Goal: Task Accomplishment & Management: Manage account settings

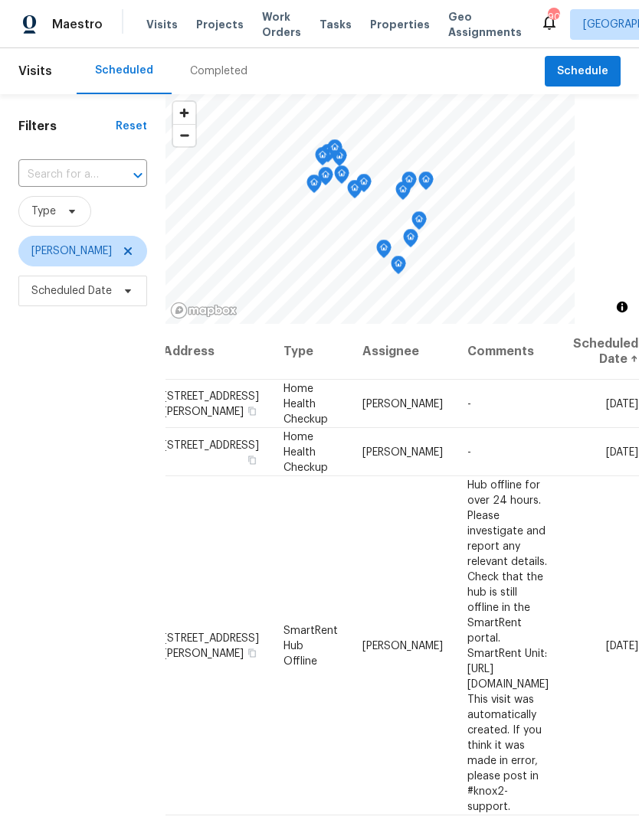
scroll to position [0, 121]
click at [0, 0] on icon at bounding box center [0, 0] width 0 height 0
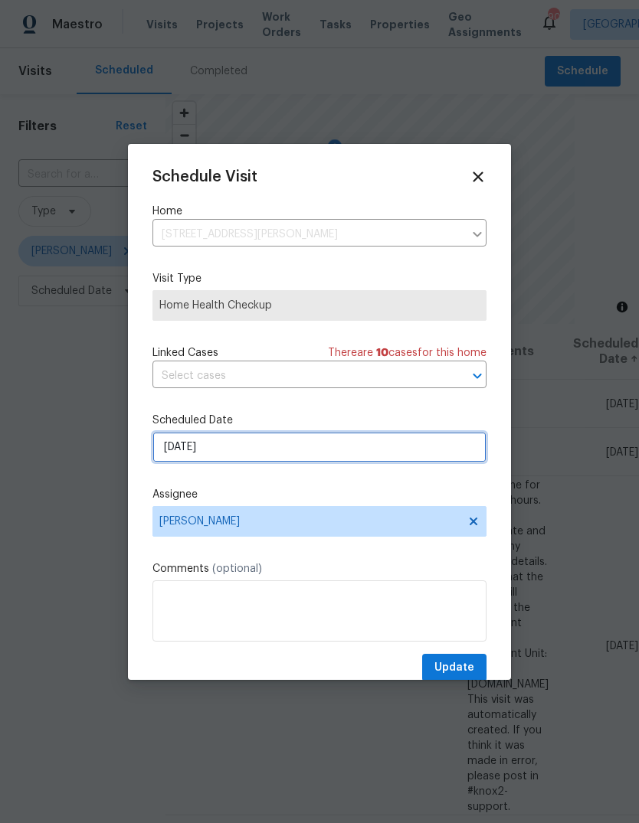
click at [451, 460] on input "[DATE]" at bounding box center [319, 447] width 334 height 31
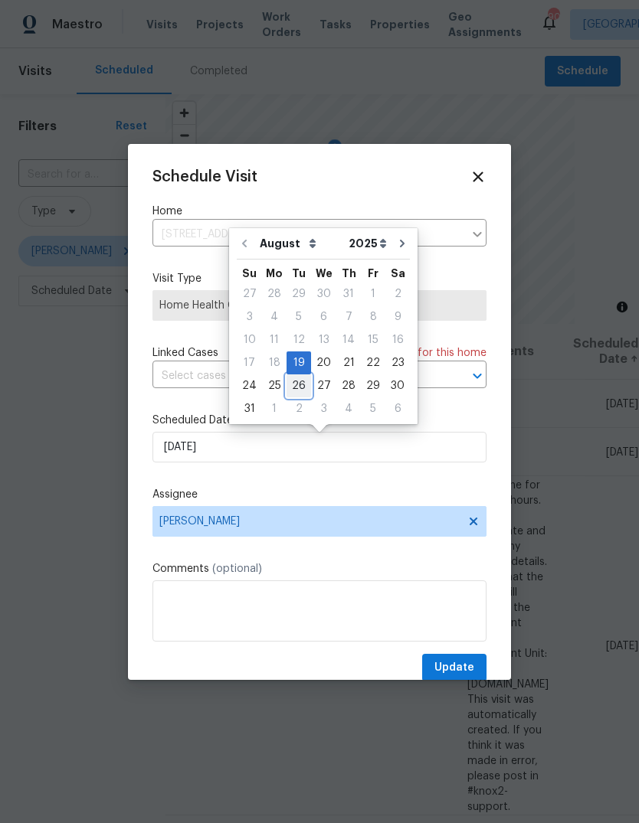
click at [299, 386] on div "26" at bounding box center [298, 385] width 25 height 21
type input "8/26/2025"
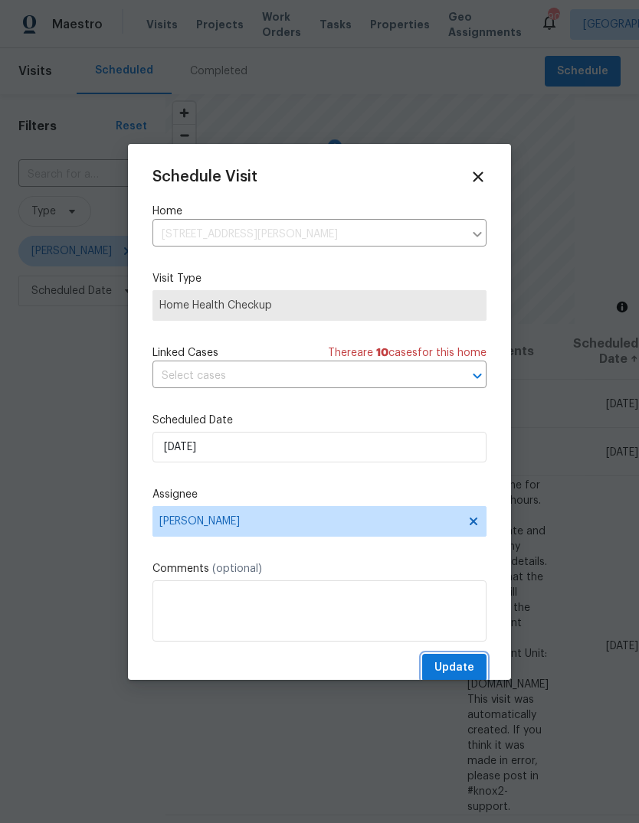
click at [468, 663] on span "Update" at bounding box center [454, 668] width 40 height 19
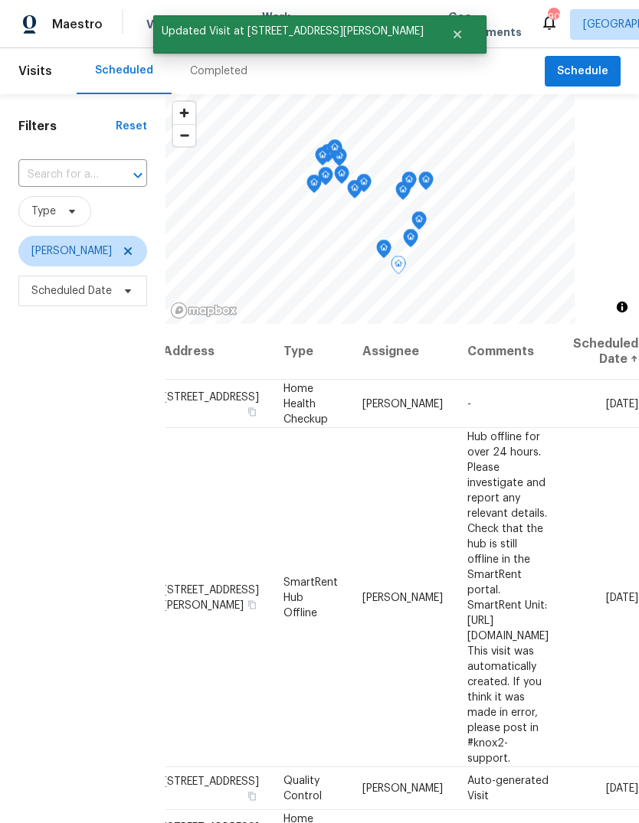
click at [0, 0] on icon at bounding box center [0, 0] width 0 height 0
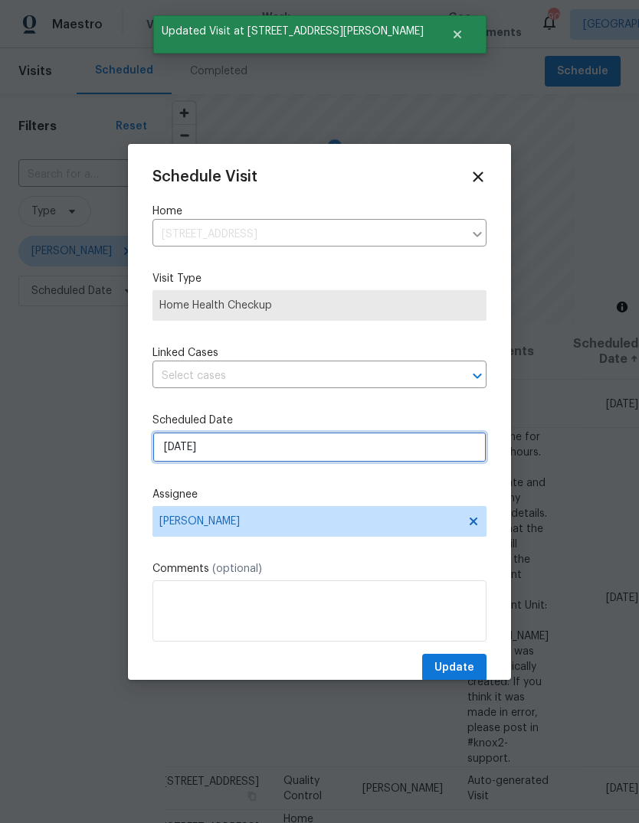
click at [426, 450] on input "[DATE]" at bounding box center [319, 447] width 334 height 31
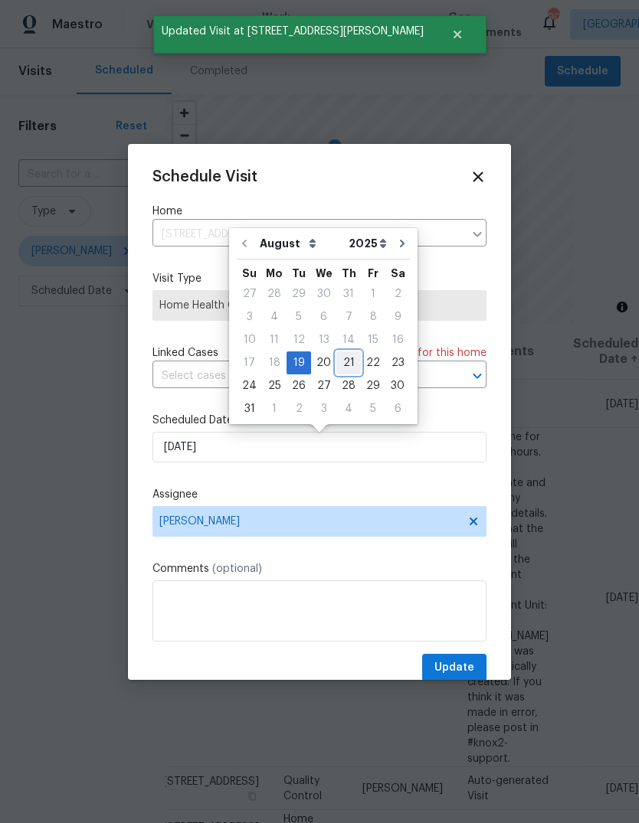
click at [341, 363] on div "21" at bounding box center [348, 362] width 25 height 21
type input "8/21/2025"
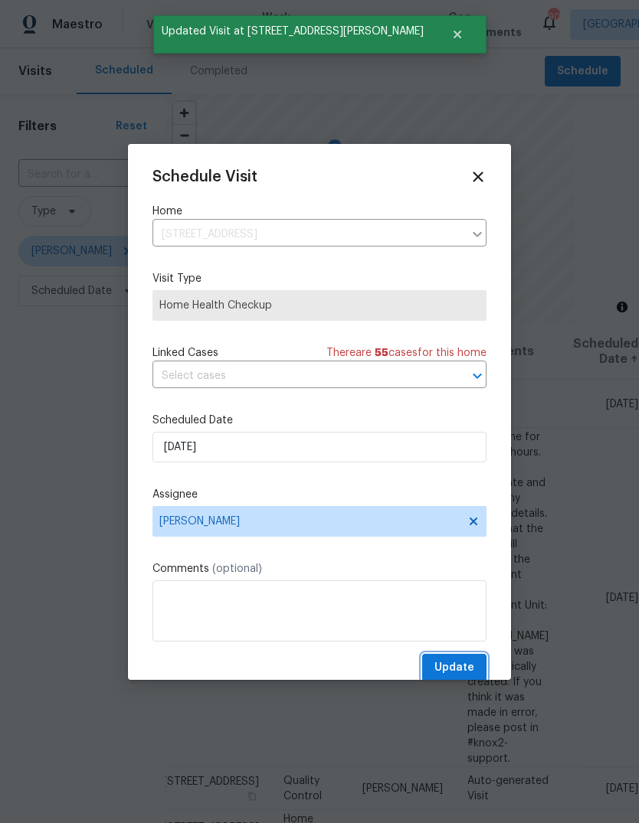
click at [469, 669] on span "Update" at bounding box center [454, 668] width 40 height 19
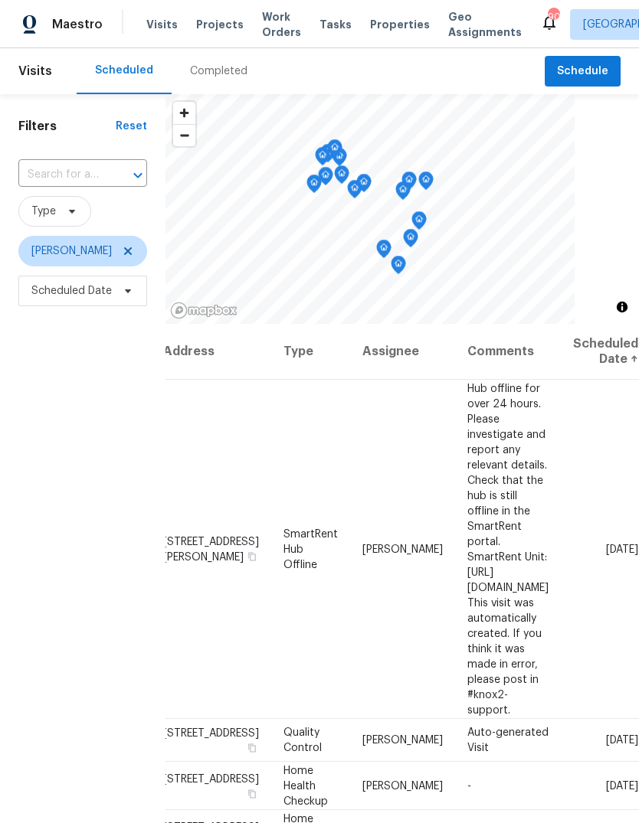
scroll to position [0, 37]
click at [597, 68] on span "Schedule" at bounding box center [582, 71] width 51 height 19
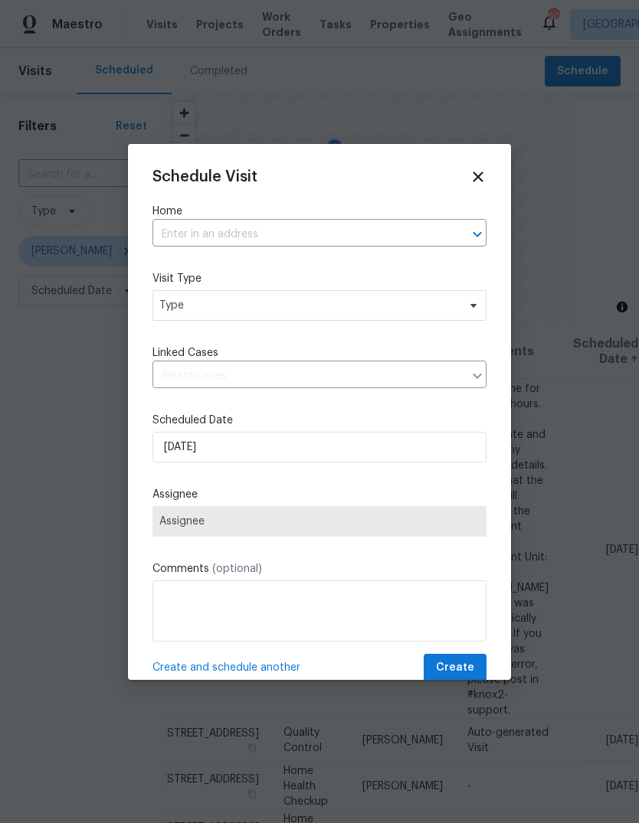
click at [404, 238] on input "text" at bounding box center [297, 235] width 291 height 24
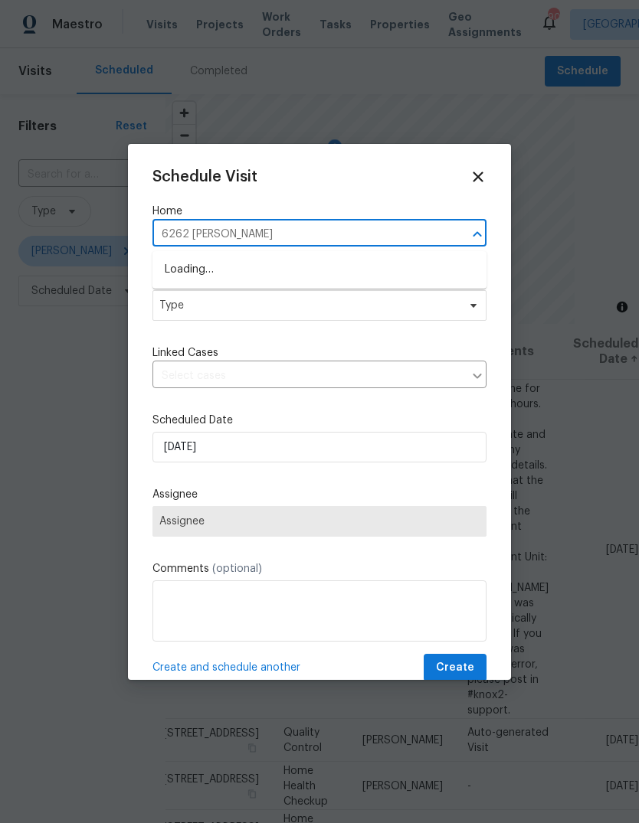
type input "6262 Phillips"
click at [201, 273] on li "6262 Phillips Lake Ct, Lithonia, GA 30058" at bounding box center [319, 269] width 334 height 25
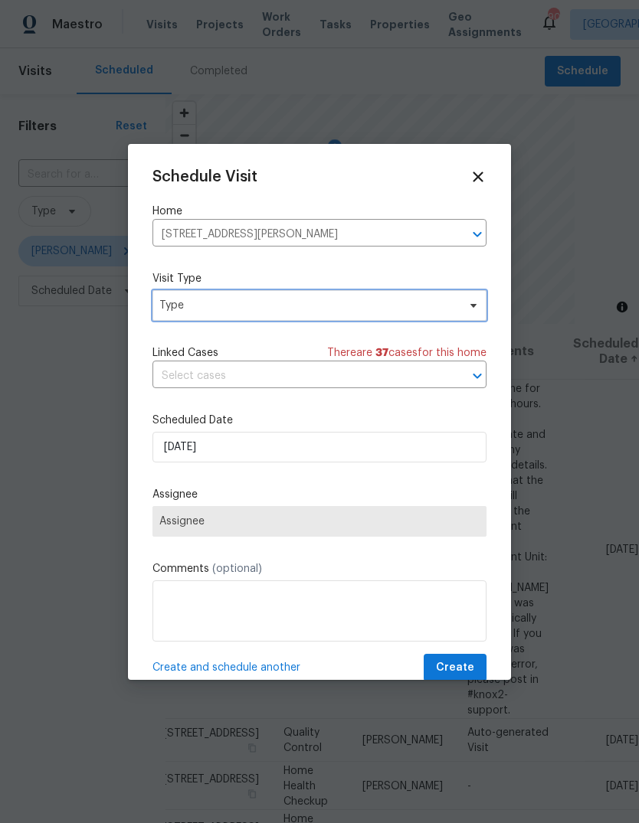
click at [195, 308] on span "Type" at bounding box center [308, 305] width 298 height 15
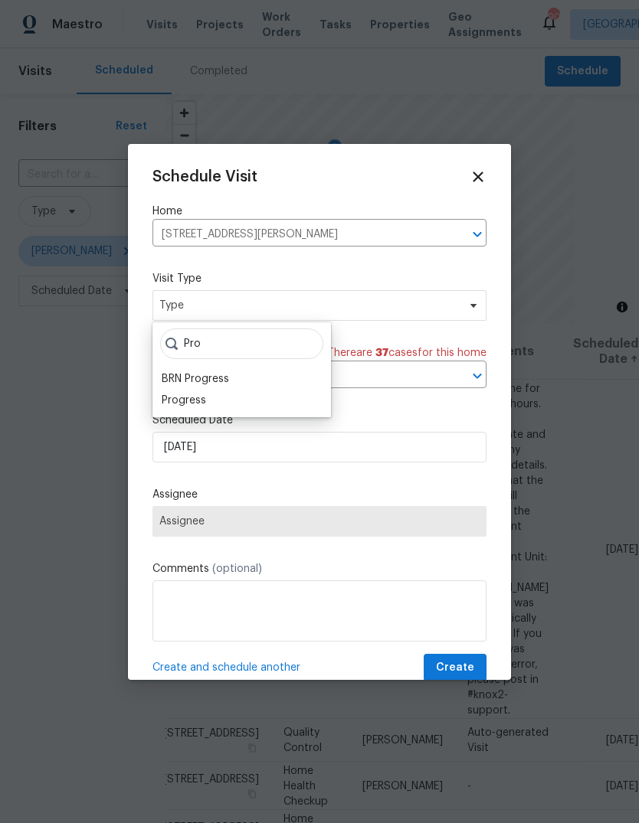
type input "Pro"
click at [184, 405] on div "Progress" at bounding box center [184, 400] width 44 height 15
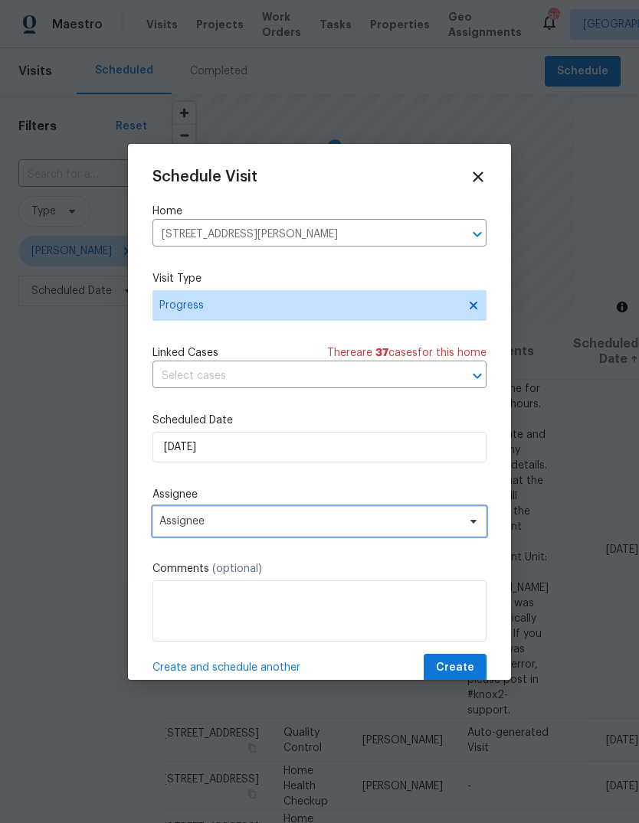
click at [196, 525] on span "Assignee" at bounding box center [309, 521] width 300 height 12
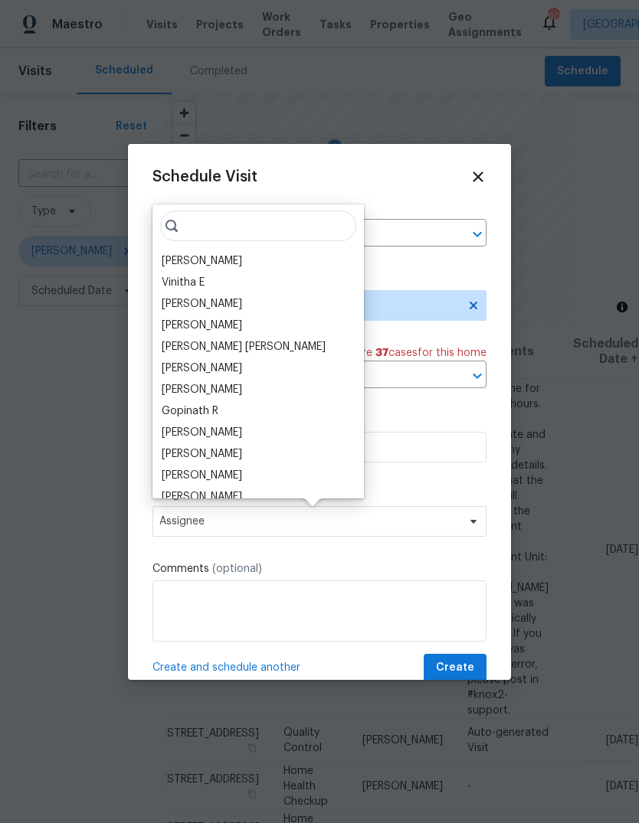
click at [182, 264] on div "[PERSON_NAME]" at bounding box center [202, 261] width 80 height 15
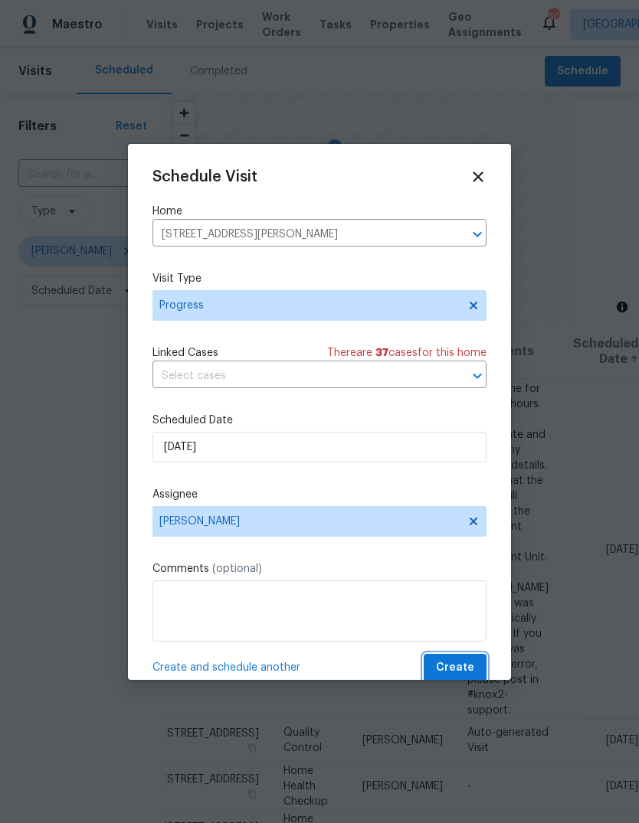
click at [478, 663] on button "Create" at bounding box center [455, 668] width 63 height 28
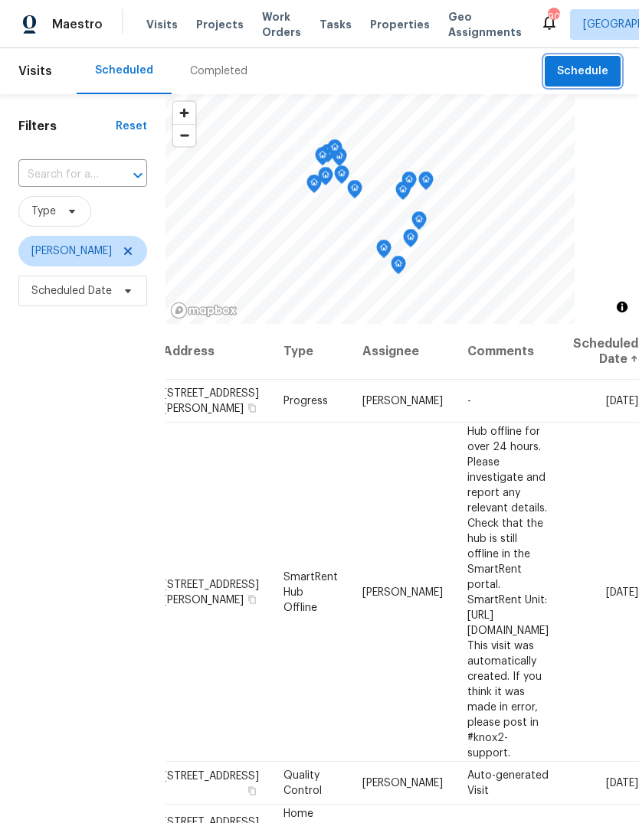
click at [589, 67] on span "Schedule" at bounding box center [582, 71] width 51 height 19
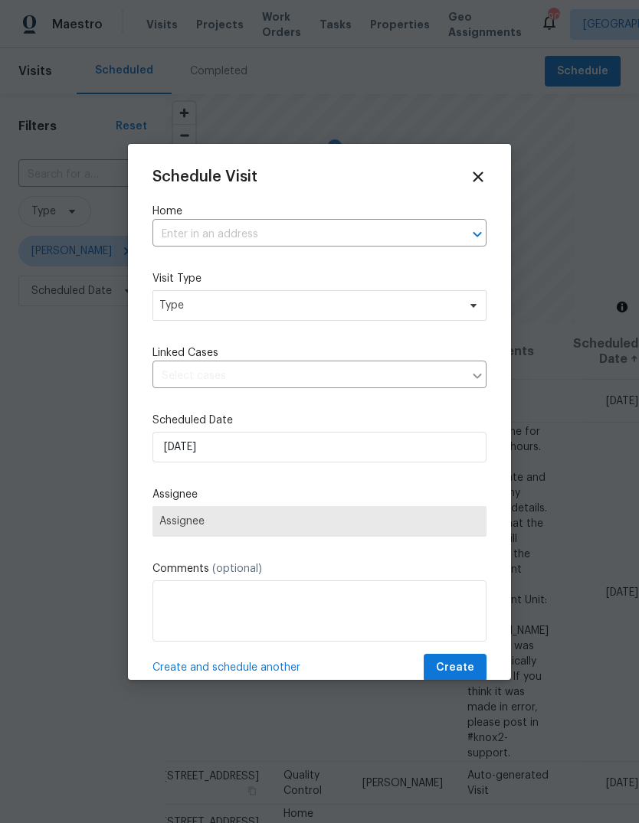
click at [417, 219] on div "Home ​" at bounding box center [319, 225] width 334 height 43
click at [184, 231] on input "text" at bounding box center [297, 235] width 291 height 24
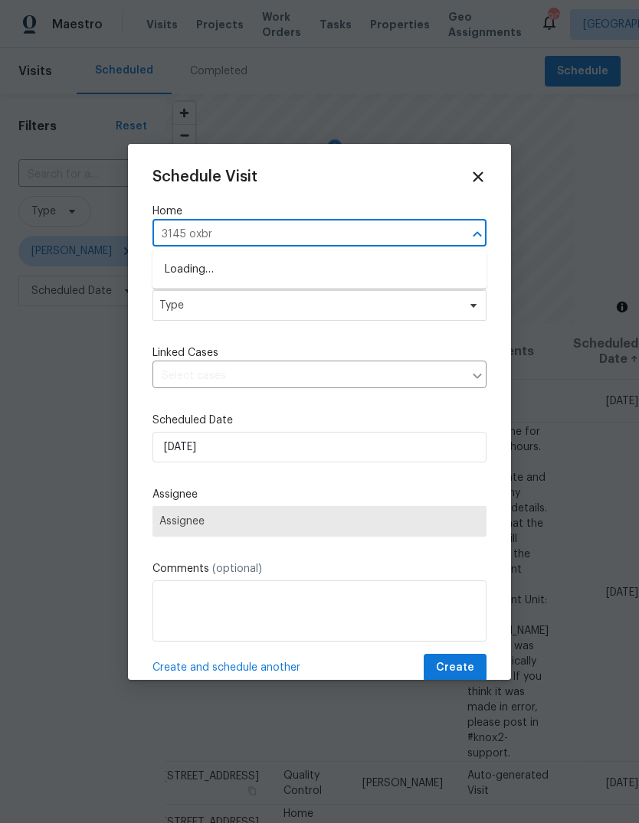
type input "3145 oxbri"
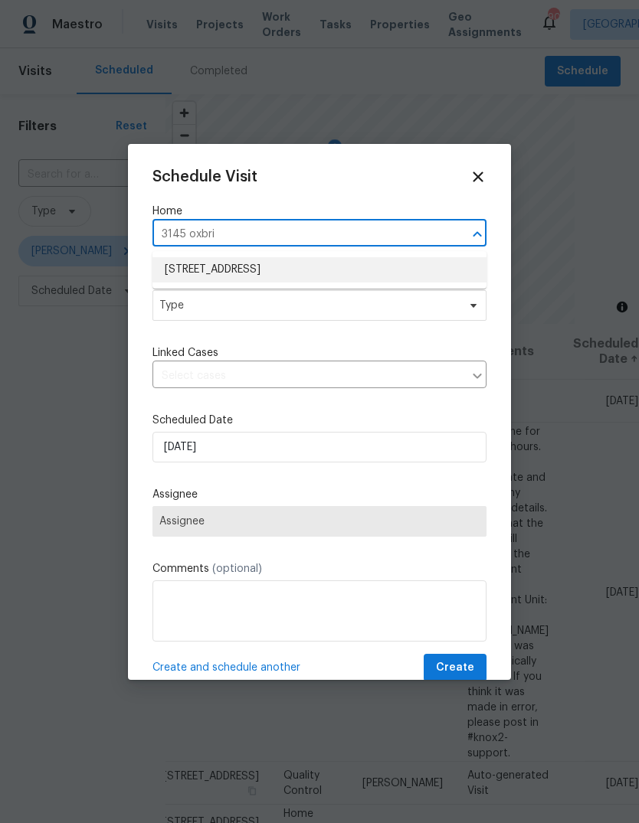
click at [211, 270] on li "[STREET_ADDRESS]" at bounding box center [319, 269] width 334 height 25
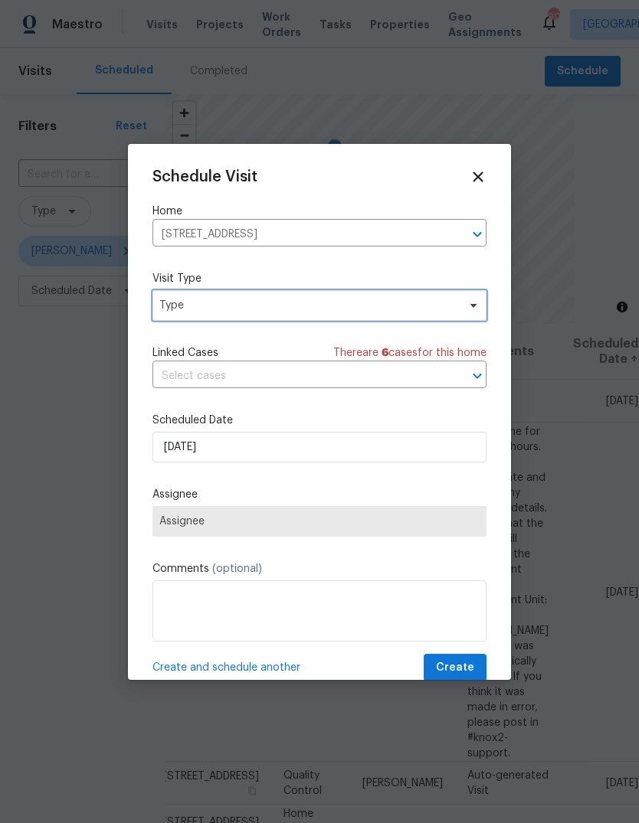
click at [195, 321] on span "Type" at bounding box center [319, 305] width 334 height 31
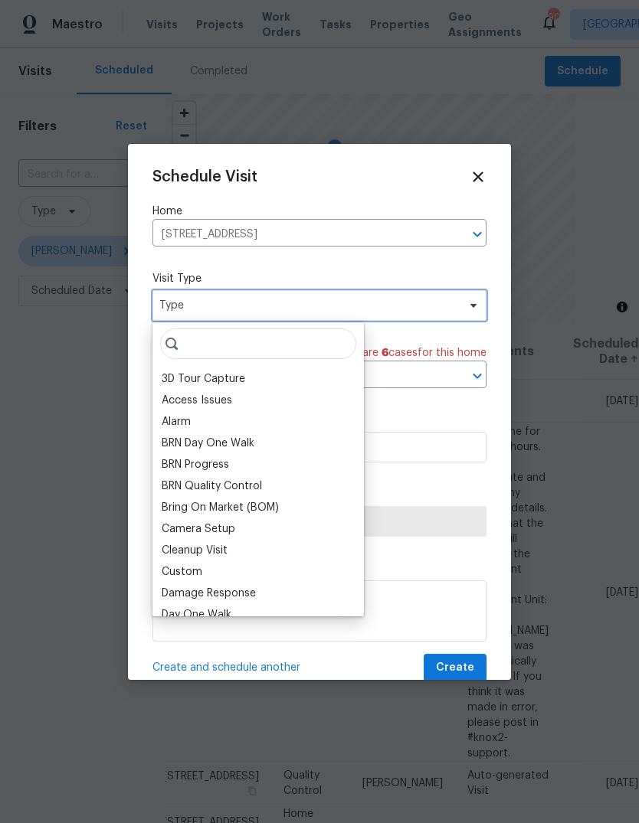
click at [194, 303] on span "Type" at bounding box center [308, 305] width 298 height 15
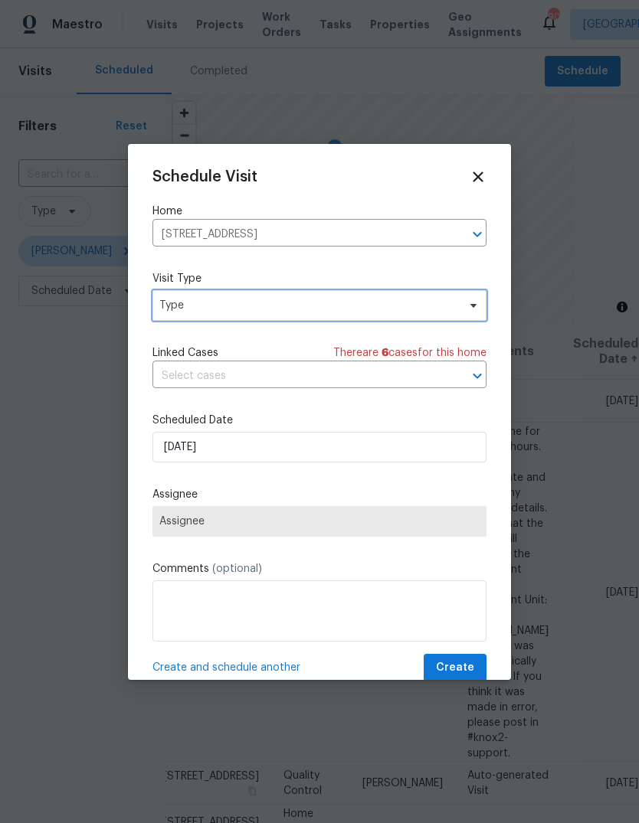
click at [191, 308] on span "Type" at bounding box center [308, 305] width 298 height 15
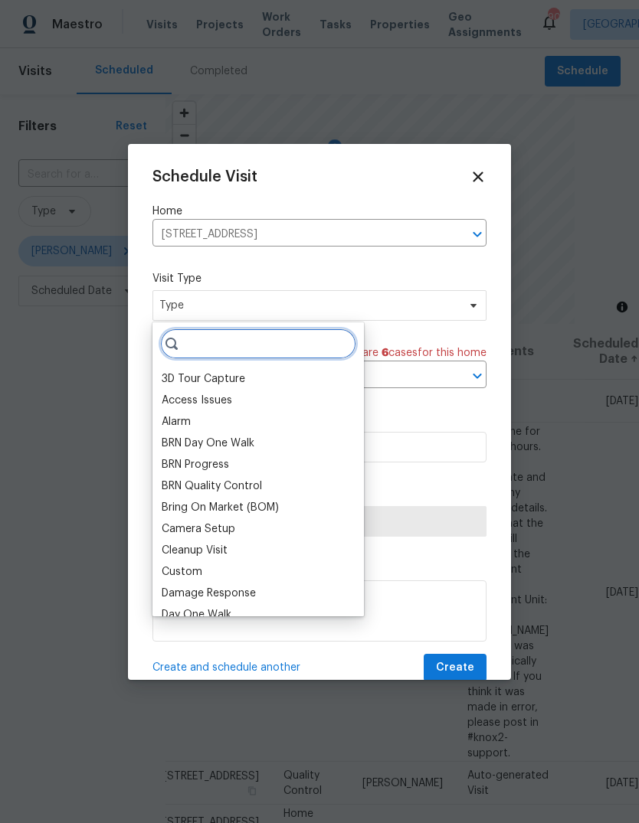
click at [213, 352] on input "search" at bounding box center [258, 344] width 196 height 31
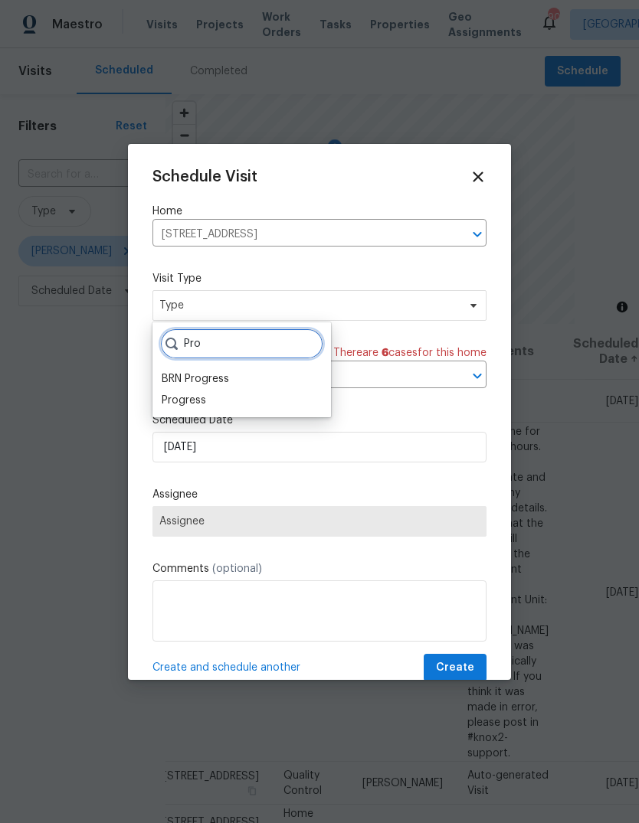
type input "Pro"
click at [172, 400] on div "Progress" at bounding box center [184, 400] width 44 height 15
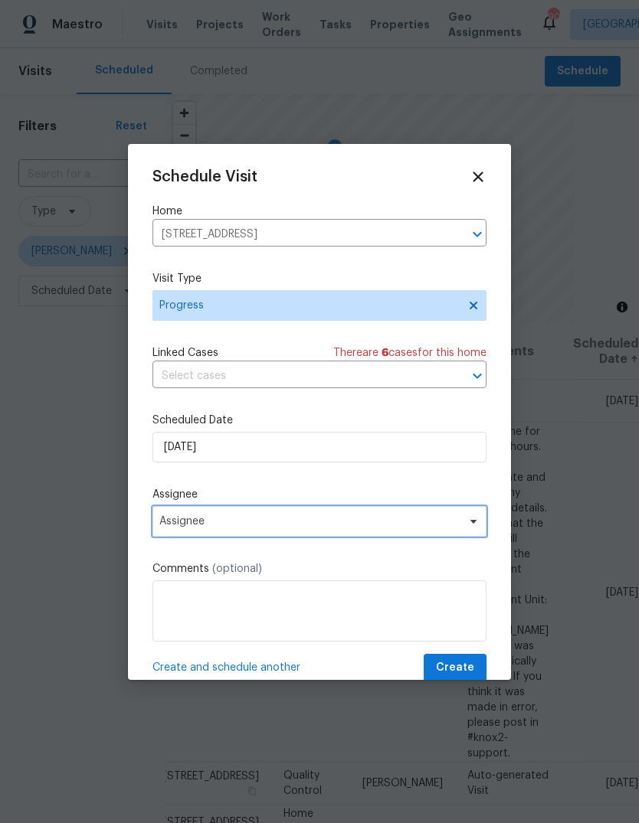
click at [203, 522] on span "Assignee" at bounding box center [309, 521] width 300 height 12
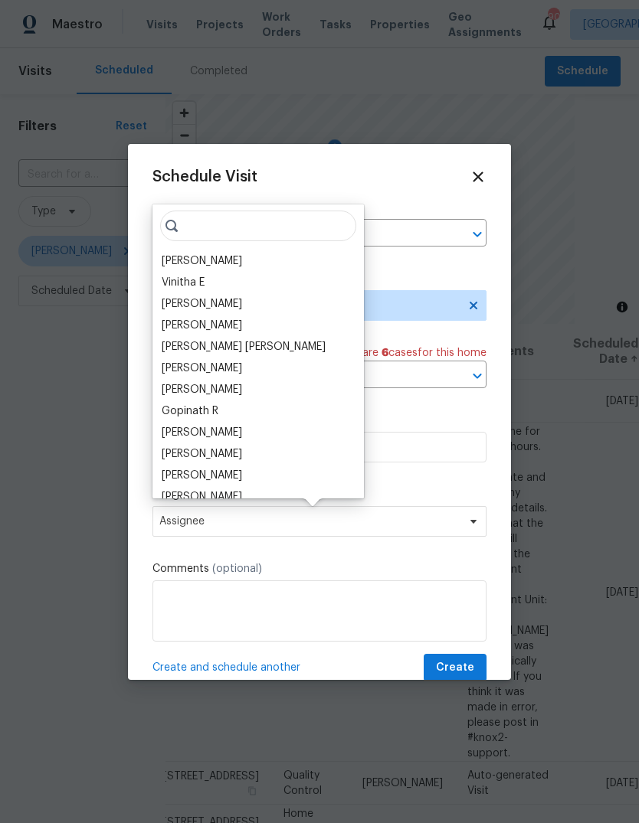
click at [188, 260] on div "[PERSON_NAME]" at bounding box center [202, 261] width 80 height 15
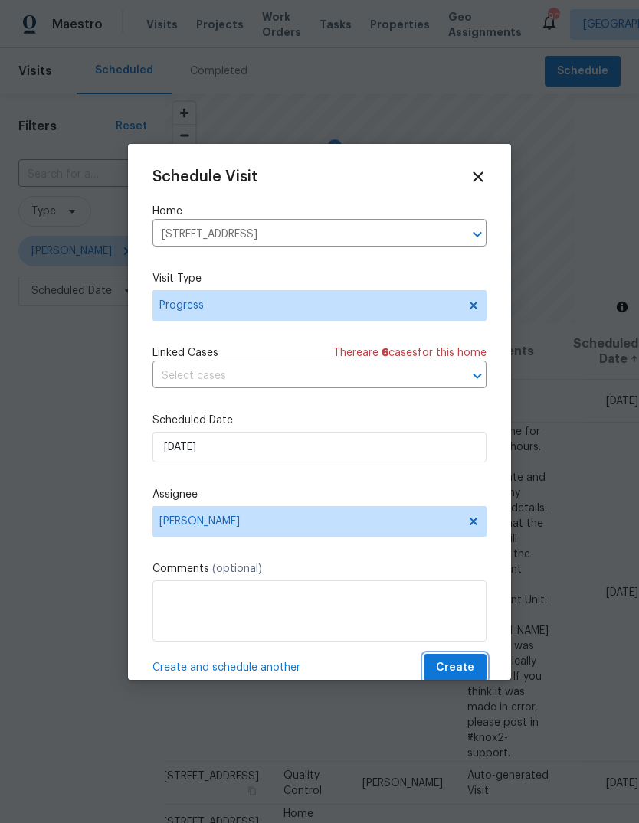
click at [482, 667] on button "Create" at bounding box center [455, 668] width 63 height 28
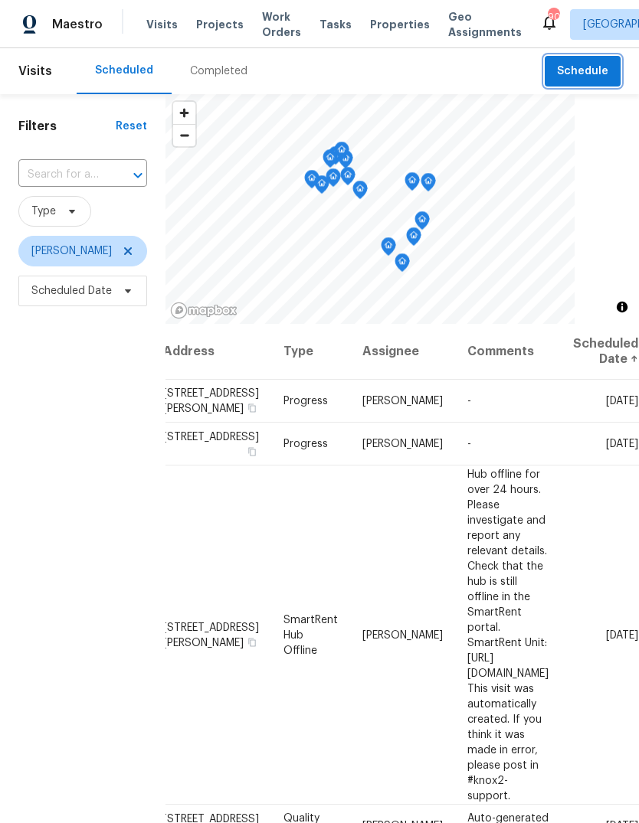
click at [580, 71] on span "Schedule" at bounding box center [582, 71] width 51 height 19
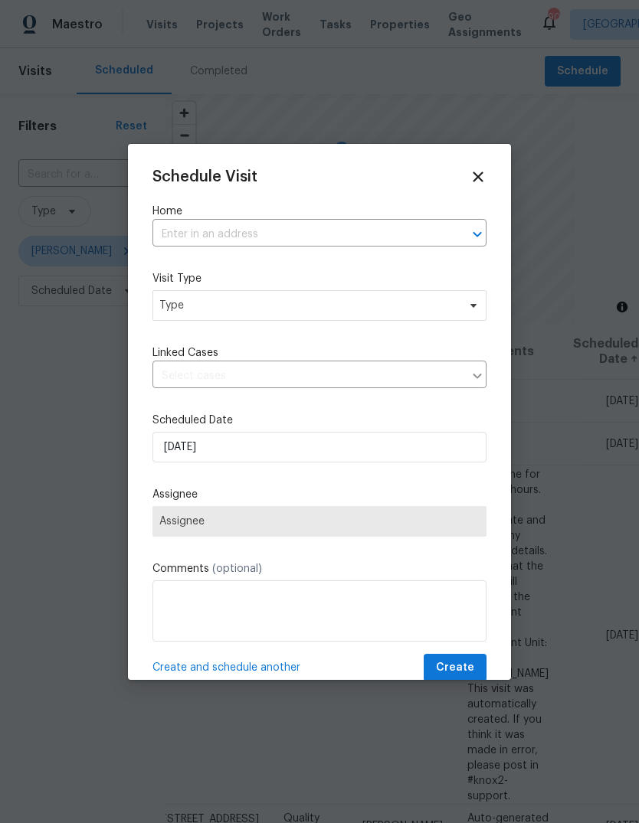
click at [405, 237] on input "text" at bounding box center [297, 235] width 291 height 24
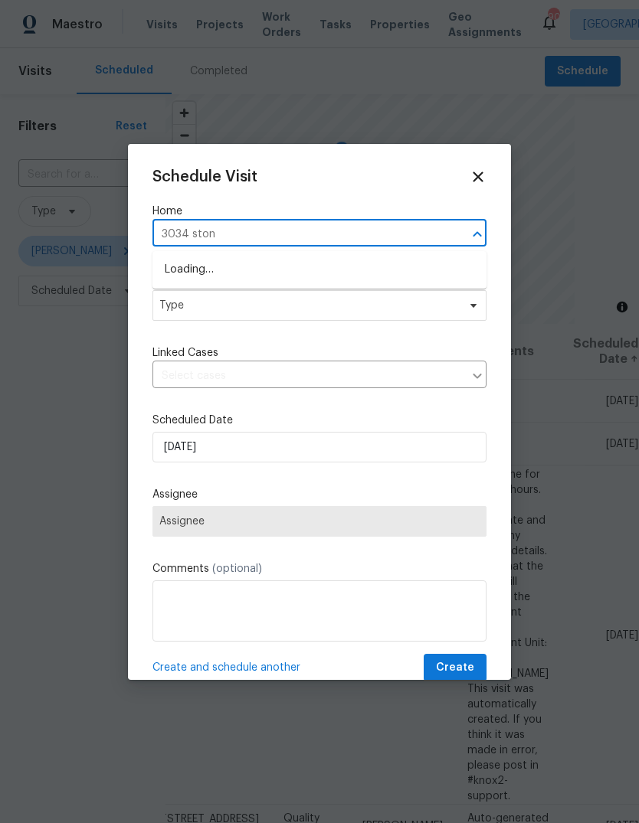
type input "3034 stone"
click at [217, 271] on li "3034 Stonebridge Creek Dr, Lithonia, GA 30058" at bounding box center [319, 269] width 334 height 25
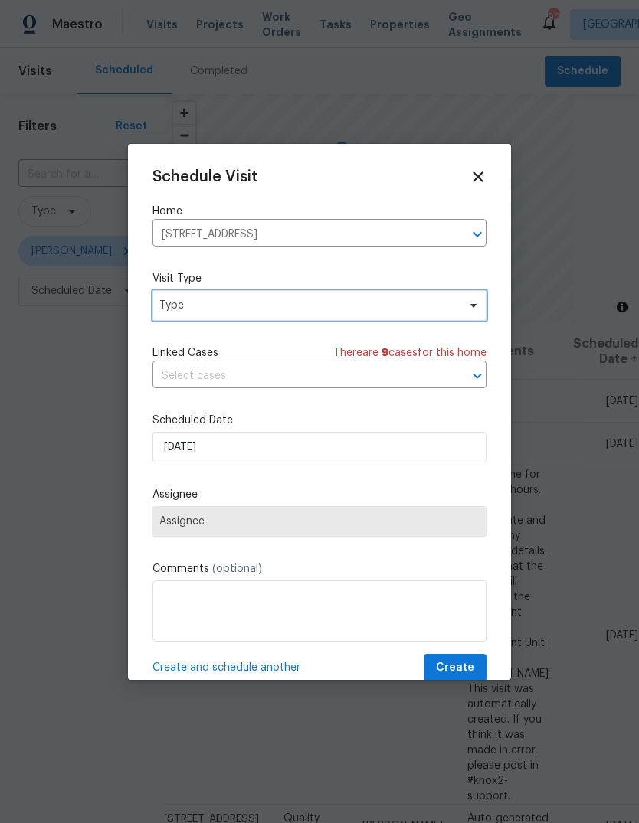
click at [198, 301] on span "Type" at bounding box center [308, 305] width 298 height 15
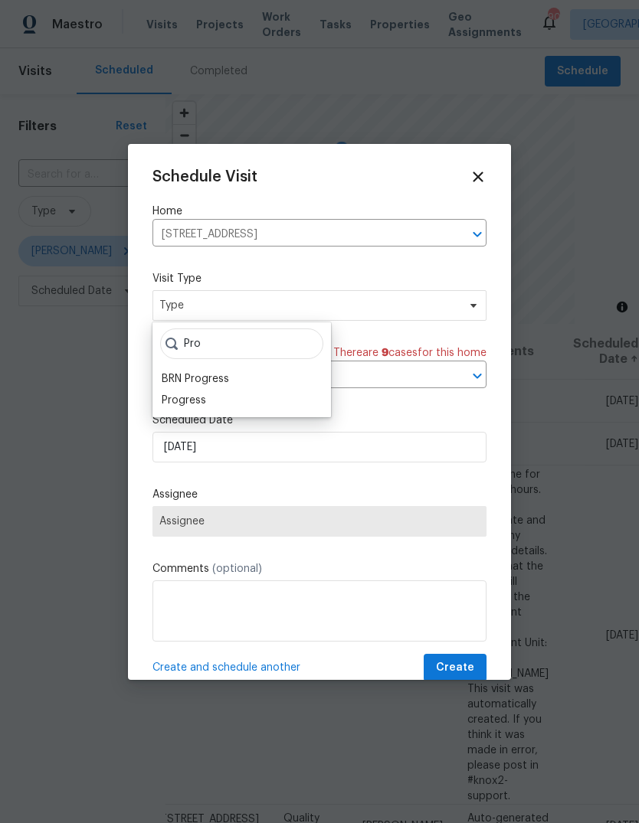
type input "Pro"
click at [183, 402] on div "Progress" at bounding box center [184, 400] width 44 height 15
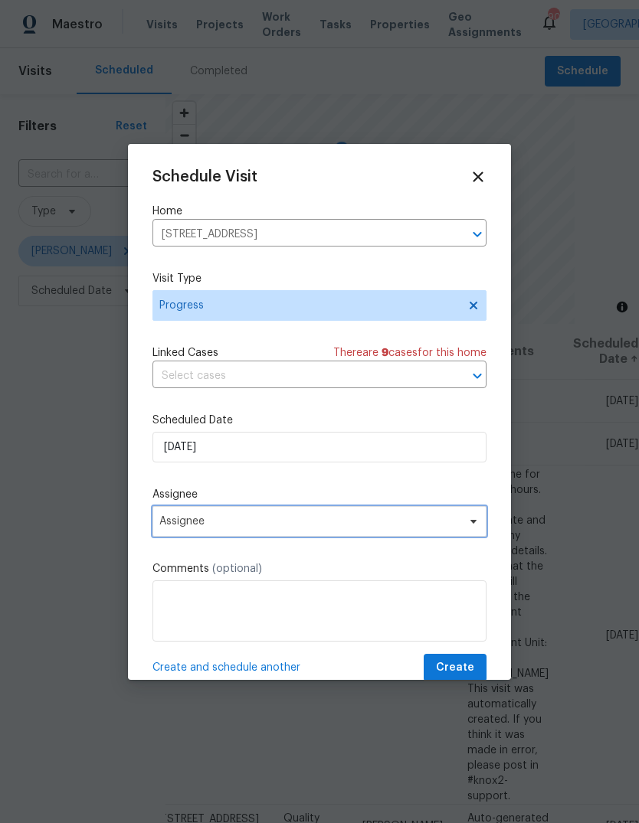
click at [199, 521] on span "Assignee" at bounding box center [309, 521] width 300 height 12
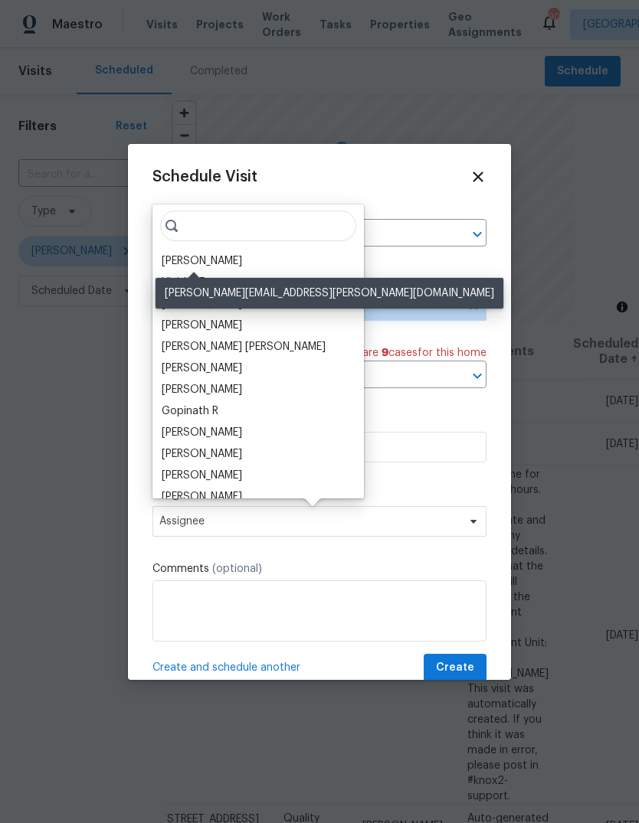
click at [191, 262] on div "[PERSON_NAME]" at bounding box center [202, 261] width 80 height 15
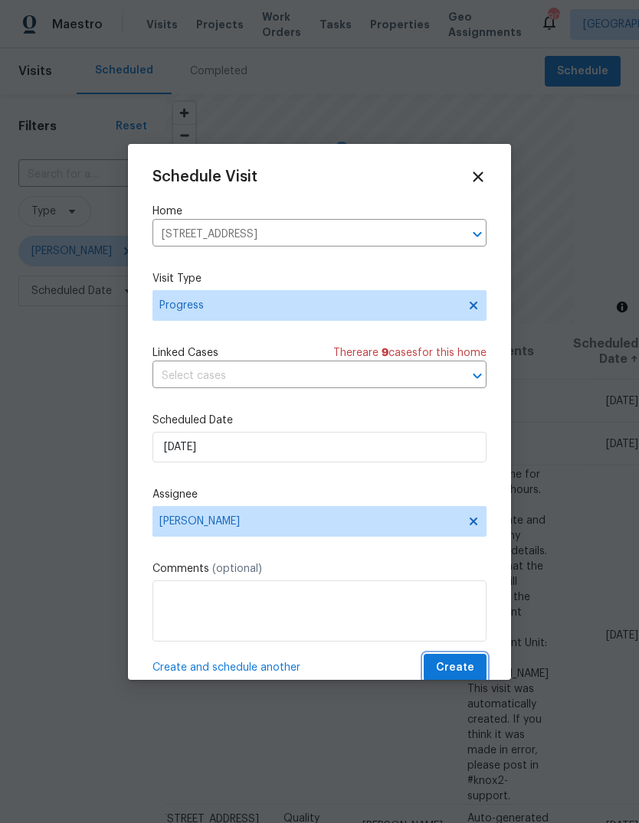
click at [477, 669] on button "Create" at bounding box center [455, 668] width 63 height 28
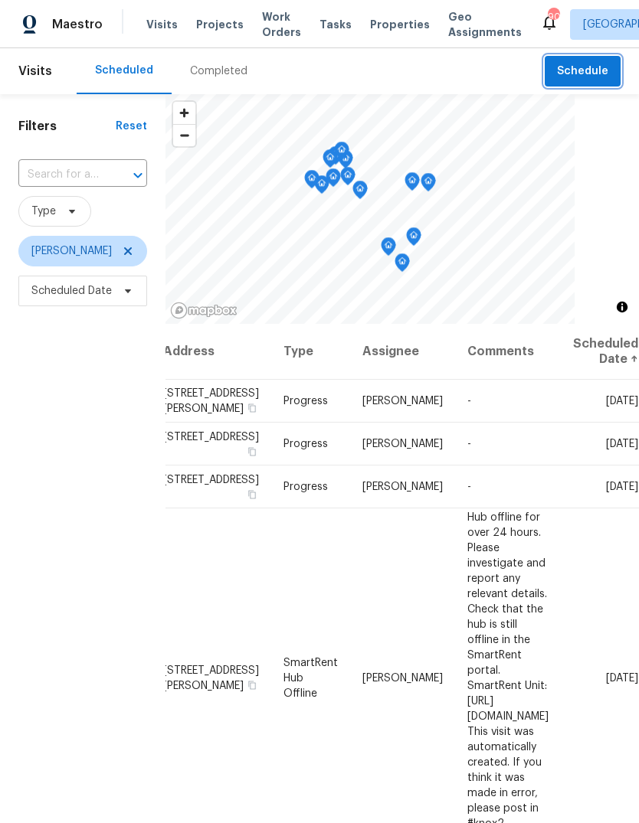
click at [585, 59] on button "Schedule" at bounding box center [583, 71] width 76 height 31
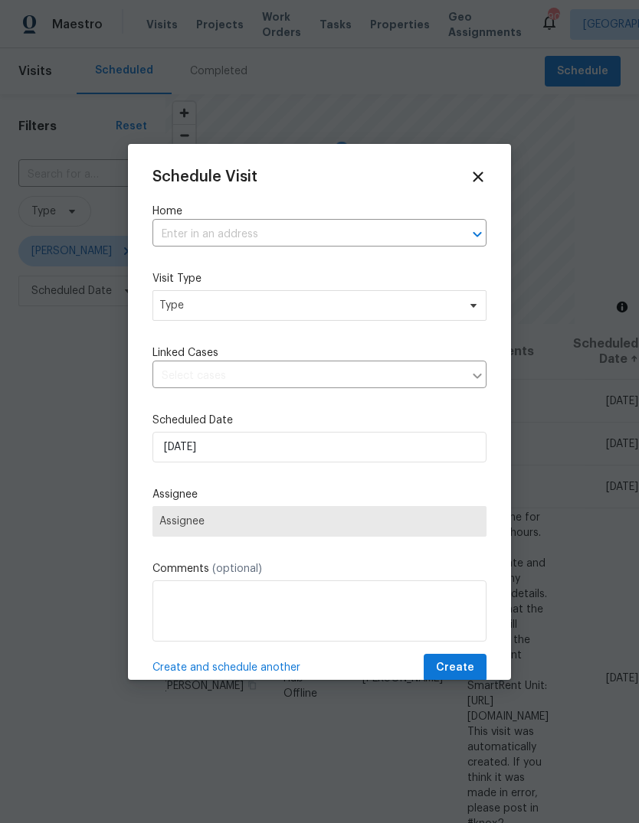
click at [411, 224] on input "text" at bounding box center [297, 235] width 291 height 24
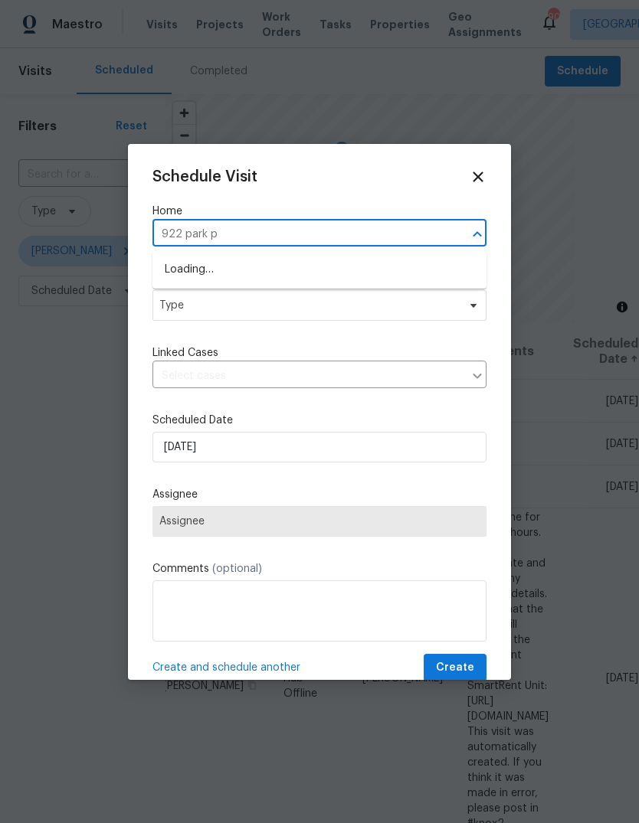
type input "922 park pl"
click at [198, 271] on li "922 Park Pl NE, Conyers, GA 30012" at bounding box center [319, 269] width 334 height 25
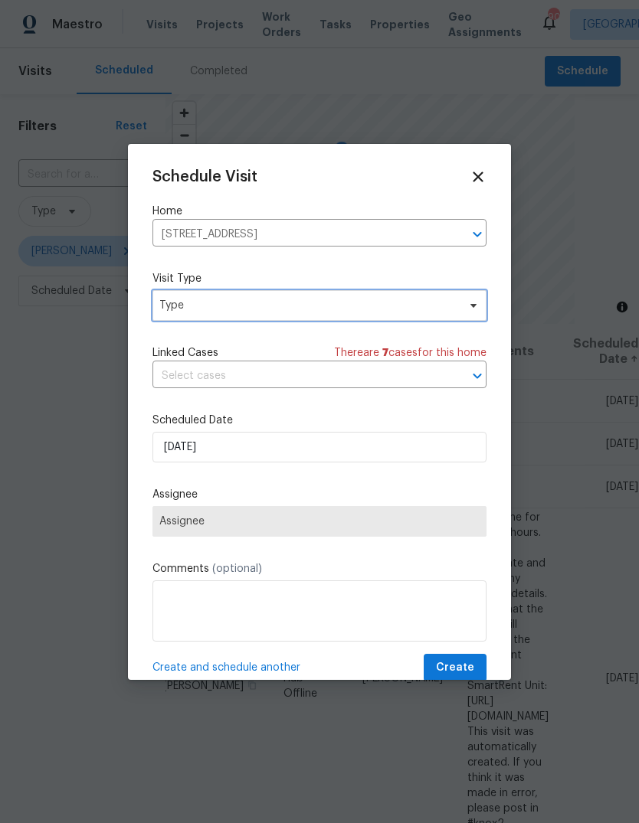
click at [188, 312] on span "Type" at bounding box center [308, 305] width 298 height 15
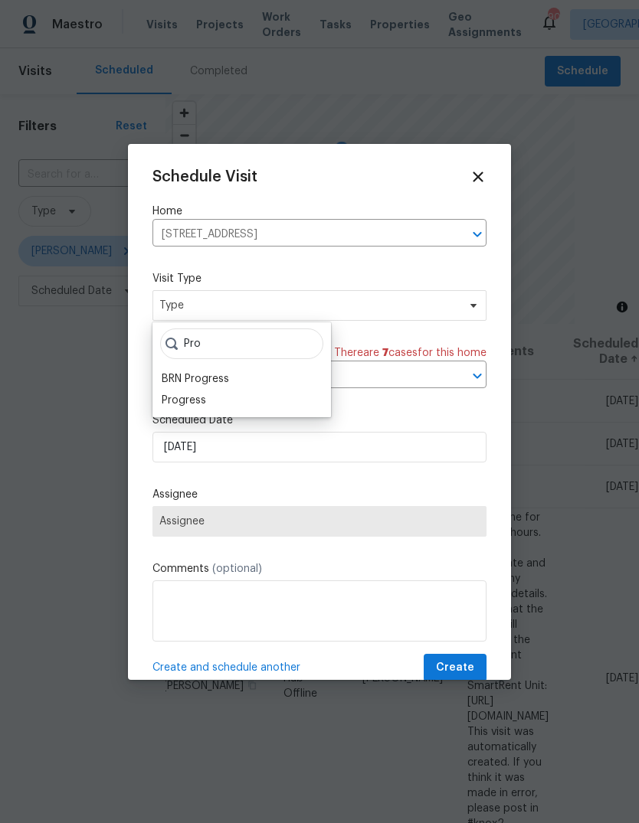
type input "Pro"
click at [177, 396] on div "Progress" at bounding box center [184, 400] width 44 height 15
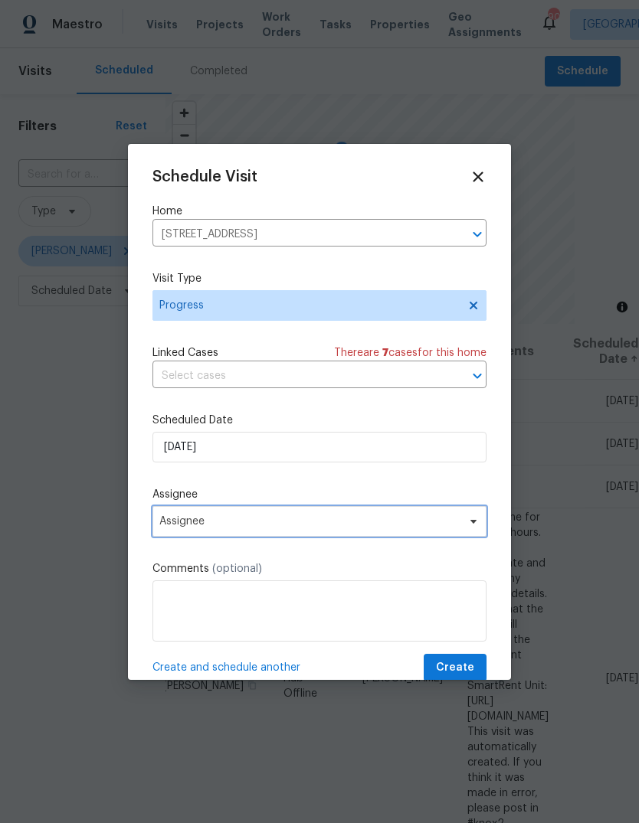
click at [196, 519] on span "Assignee" at bounding box center [309, 521] width 300 height 12
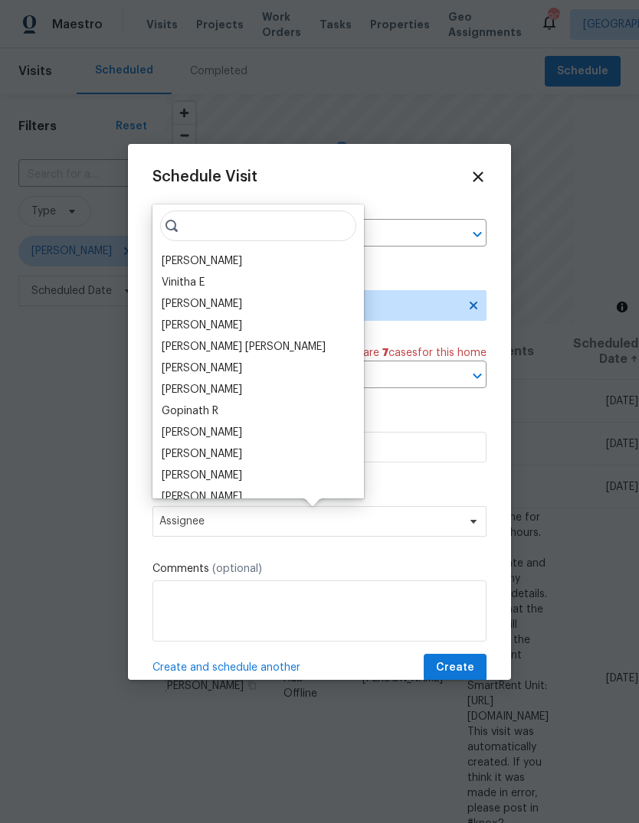
click at [188, 268] on div "[PERSON_NAME]" at bounding box center [202, 261] width 80 height 15
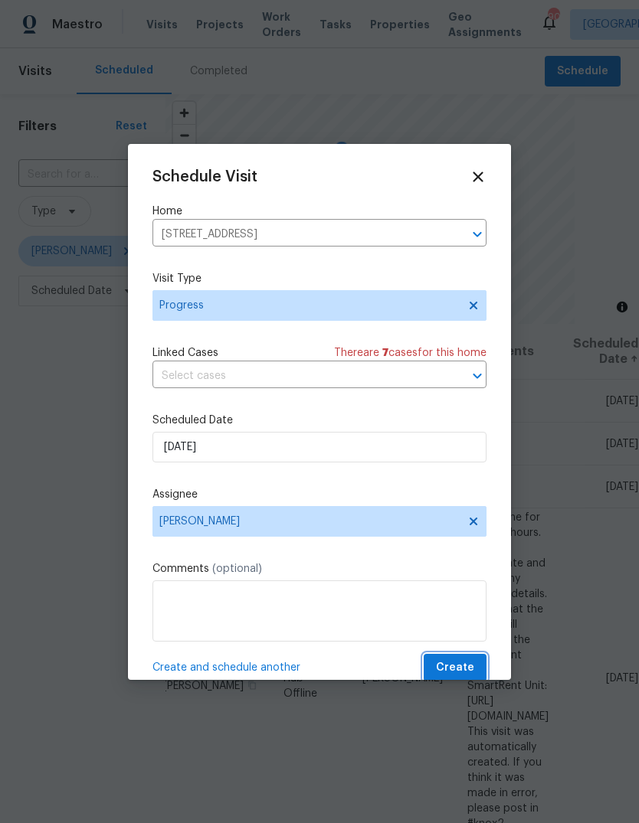
click at [478, 664] on button "Create" at bounding box center [455, 668] width 63 height 28
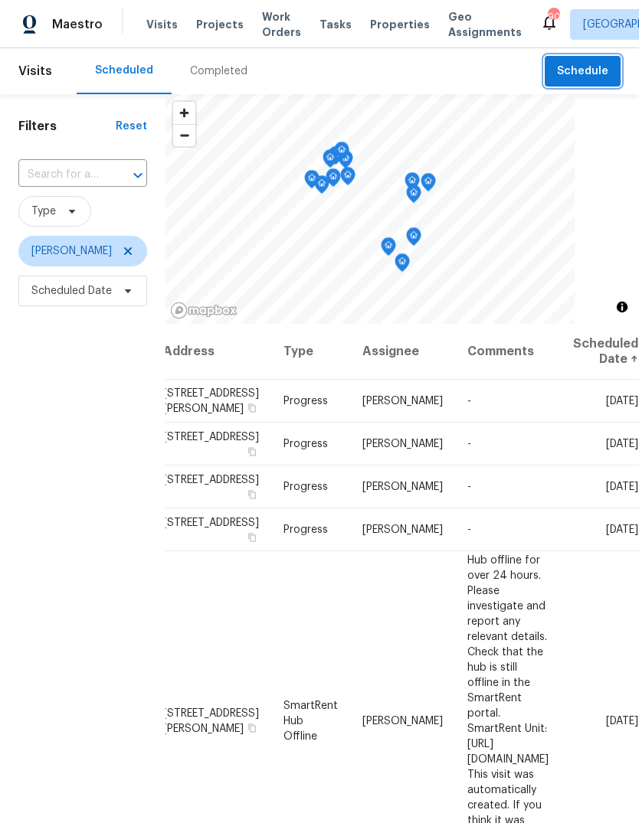
click at [586, 73] on span "Schedule" at bounding box center [582, 71] width 51 height 19
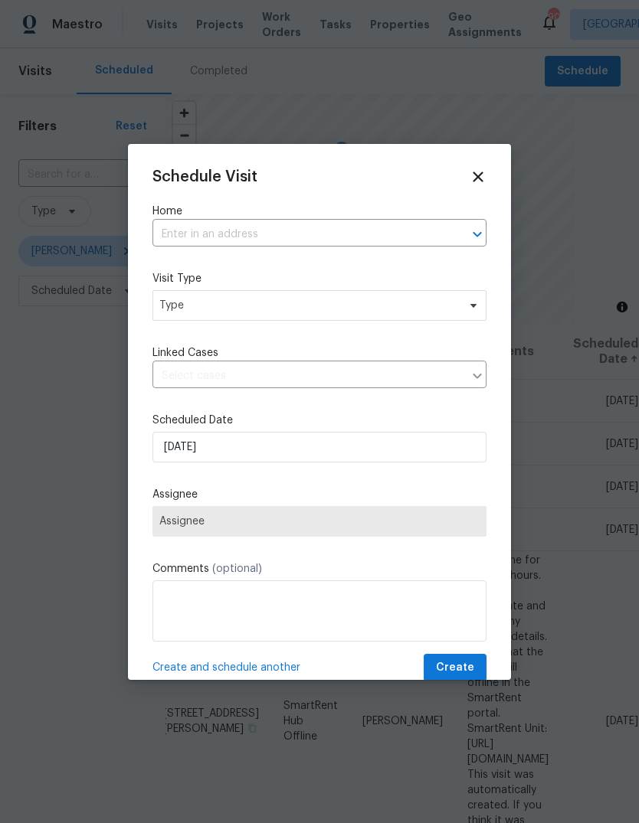
click at [403, 237] on input "text" at bounding box center [297, 235] width 291 height 24
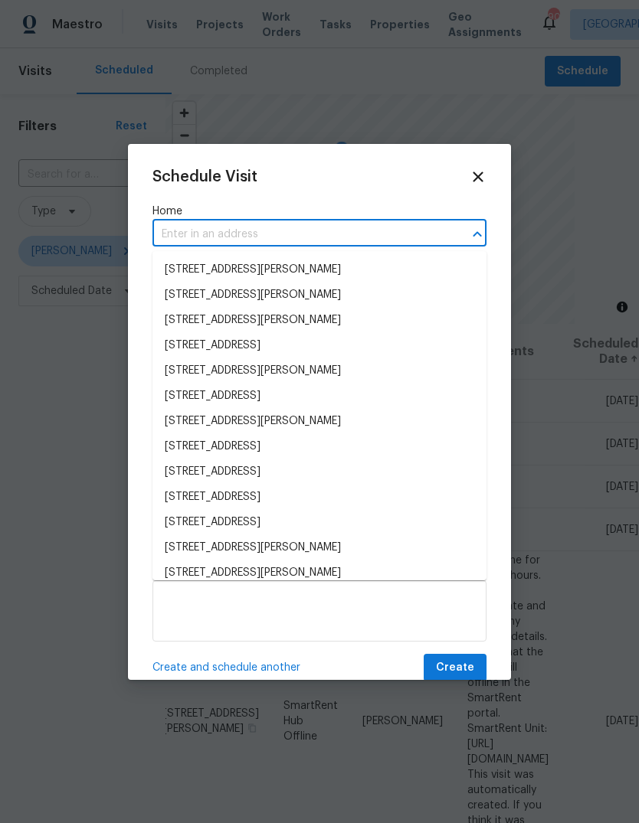
click at [384, 223] on input "text" at bounding box center [297, 235] width 291 height 24
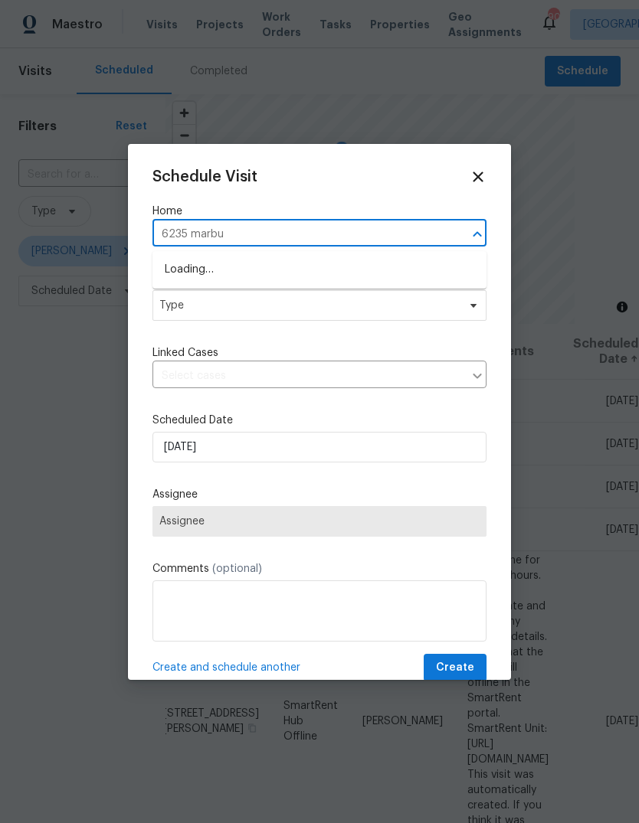
type input "6235 marbut"
click at [208, 276] on li "6235 Marbut Farms Trl, Lithonia, GA 30058" at bounding box center [319, 269] width 334 height 25
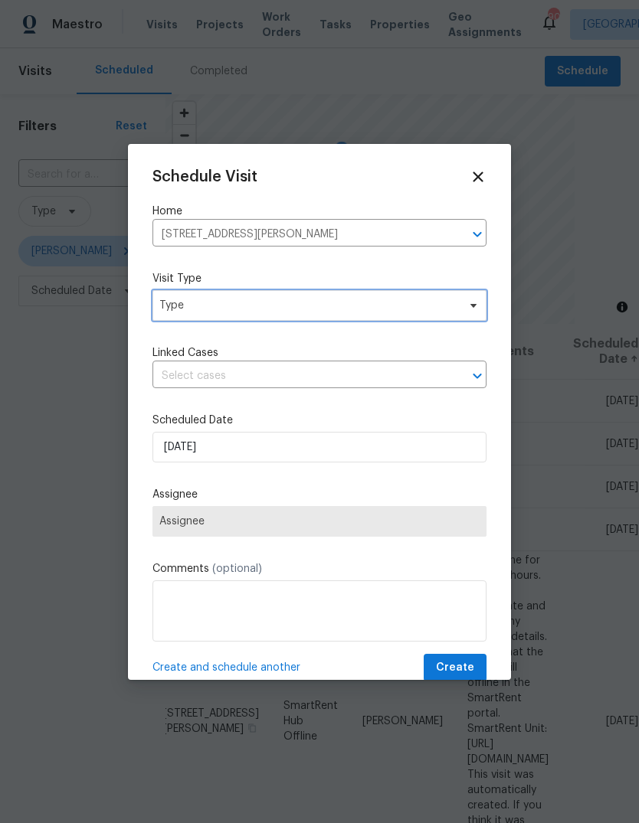
click at [204, 303] on span "Type" at bounding box center [308, 305] width 298 height 15
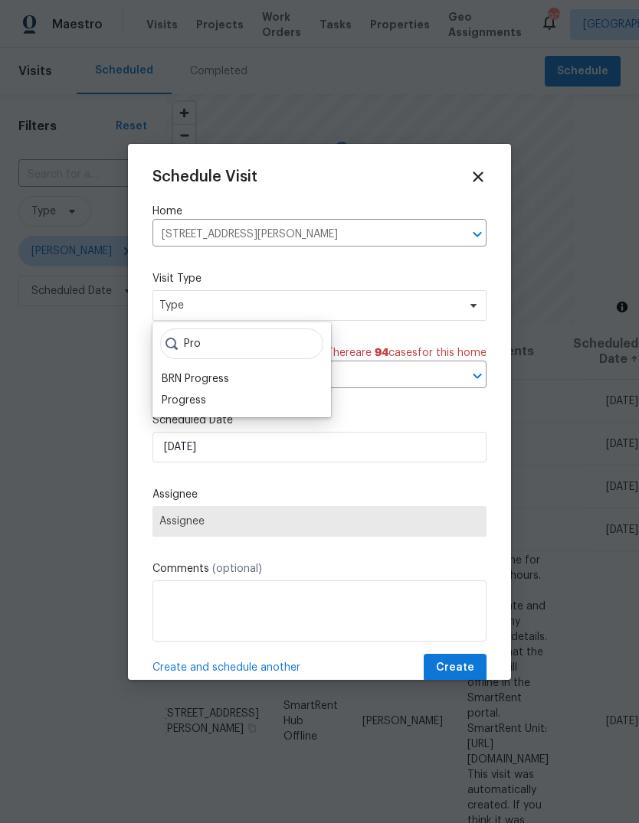
type input "Pro"
click at [175, 398] on div "Progress" at bounding box center [184, 400] width 44 height 15
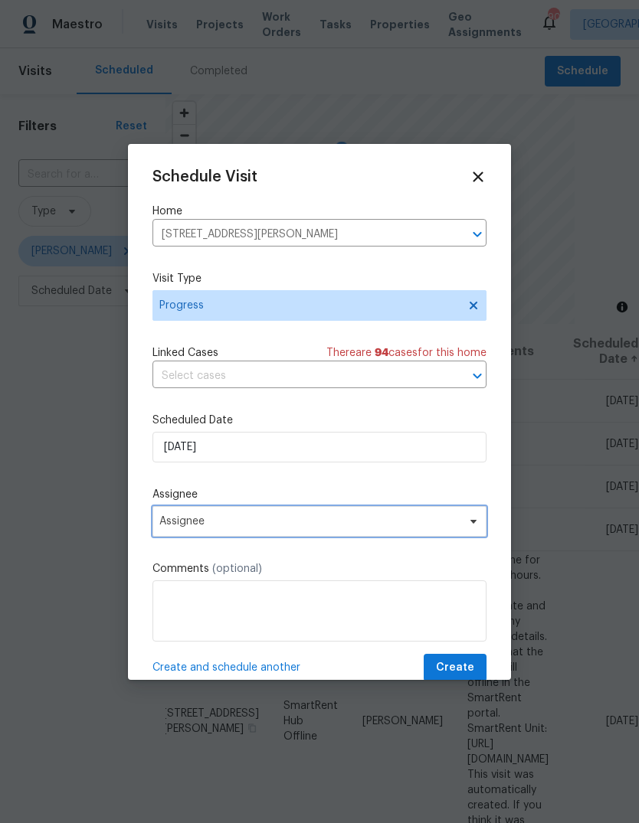
click at [197, 524] on span "Assignee" at bounding box center [309, 521] width 300 height 12
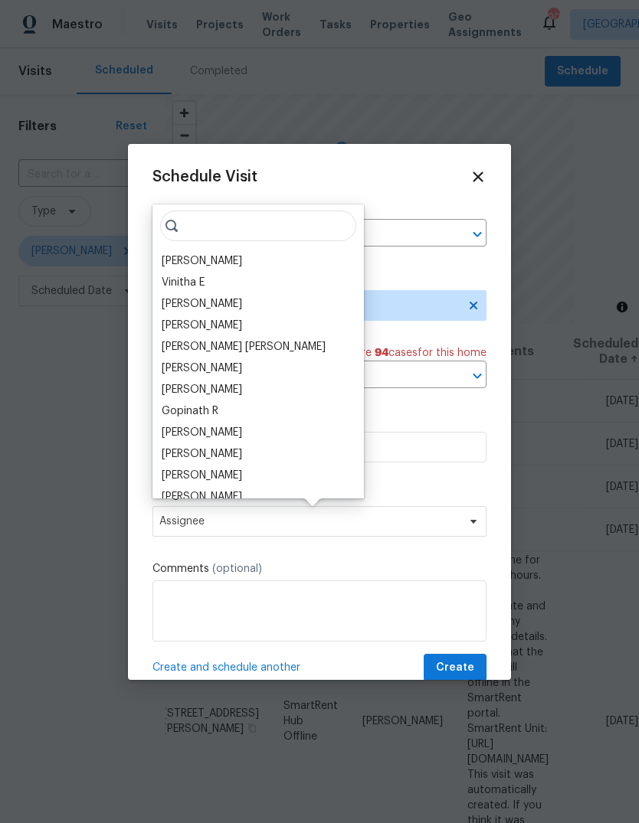
click at [186, 260] on div "[PERSON_NAME]" at bounding box center [202, 261] width 80 height 15
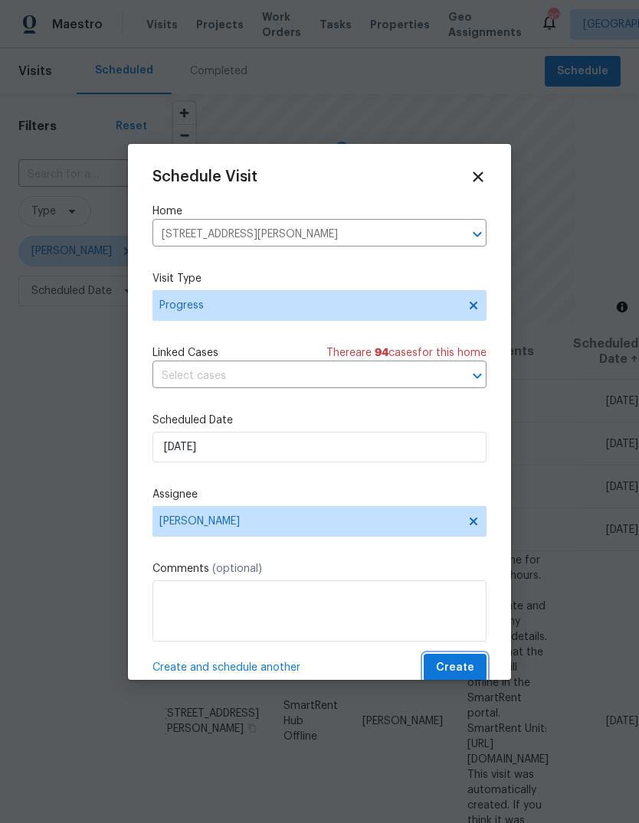
click at [480, 671] on button "Create" at bounding box center [455, 668] width 63 height 28
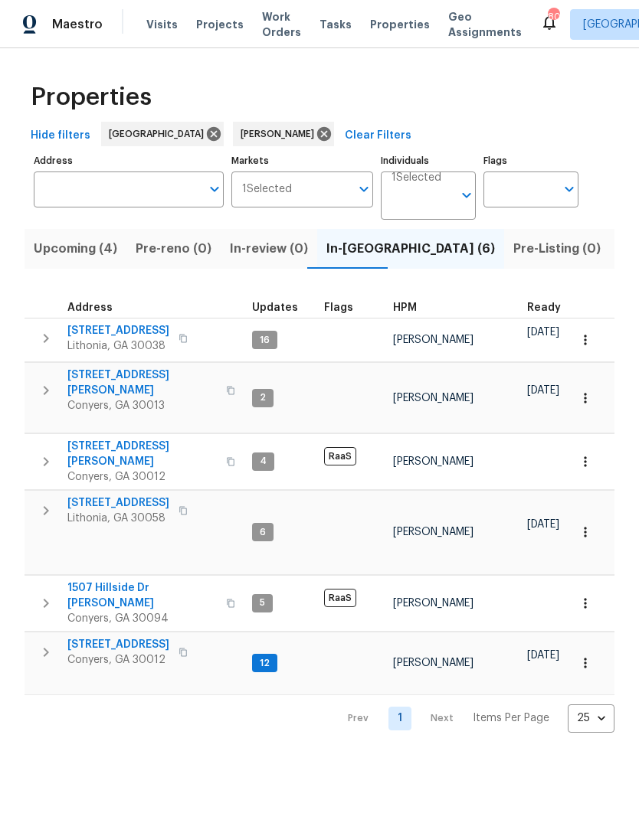
click at [105, 496] on span "3034 Stonebridge Creek Dr" at bounding box center [118, 503] width 102 height 15
click at [619, 249] on span "Listed (19)" at bounding box center [651, 248] width 64 height 21
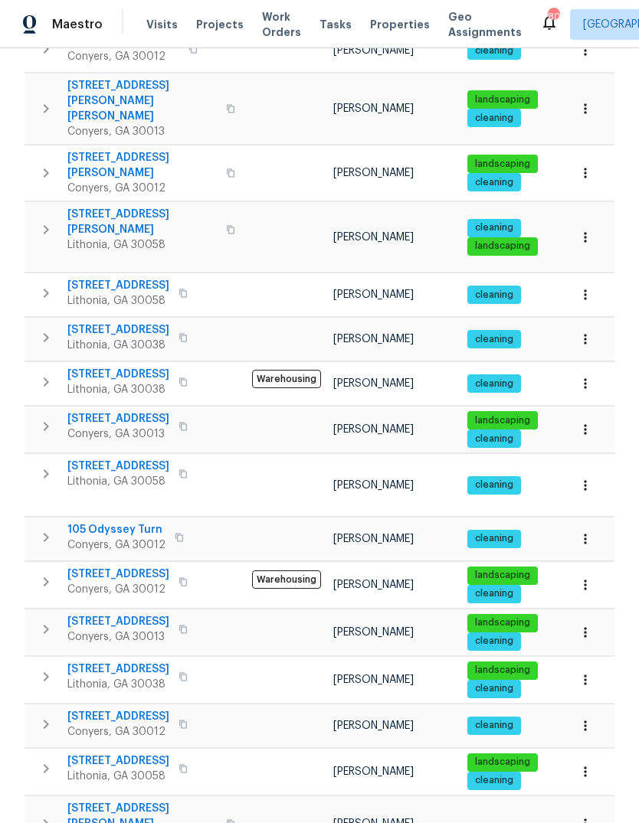
scroll to position [388, 0]
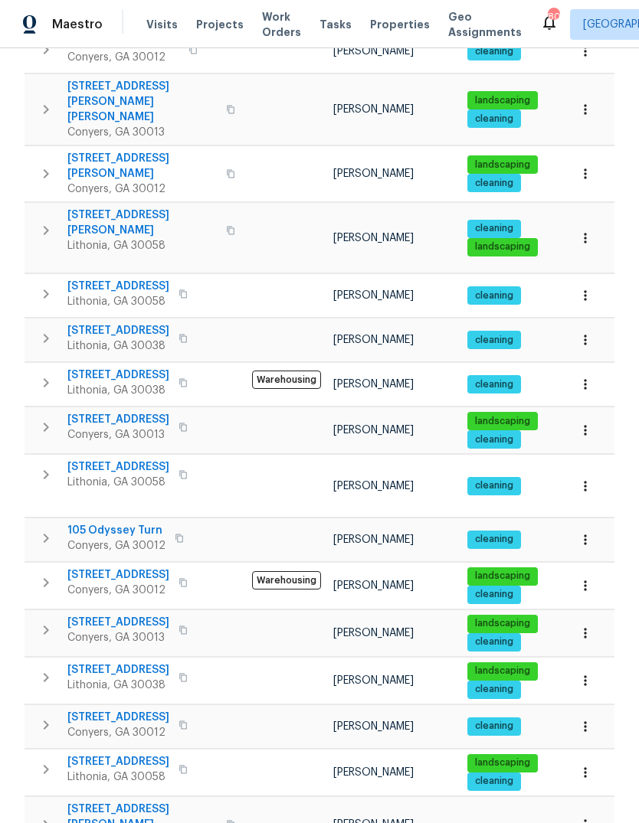
click at [108, 802] on span "6262 Phillips Lake Ct" at bounding box center [141, 817] width 149 height 31
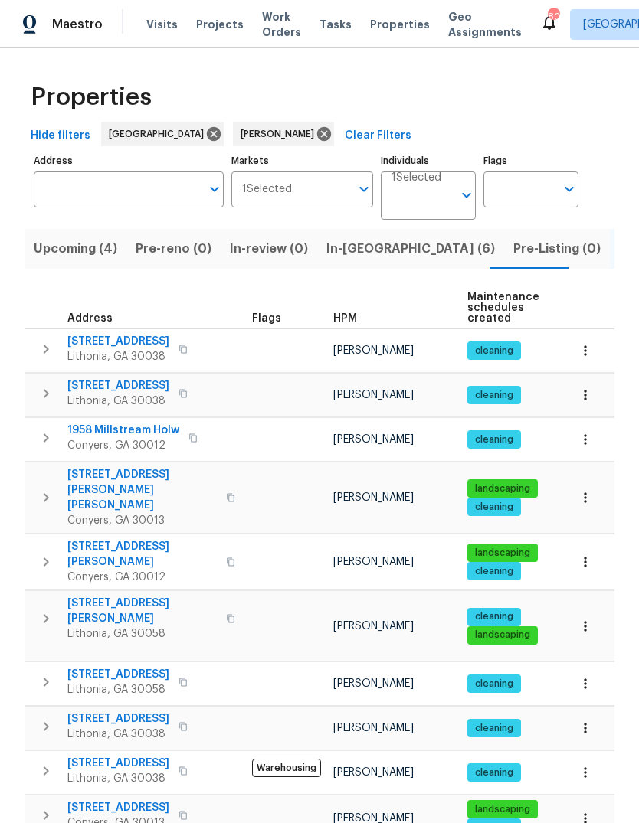
scroll to position [0, 0]
click at [361, 251] on span "In-reno (6)" at bounding box center [410, 248] width 168 height 21
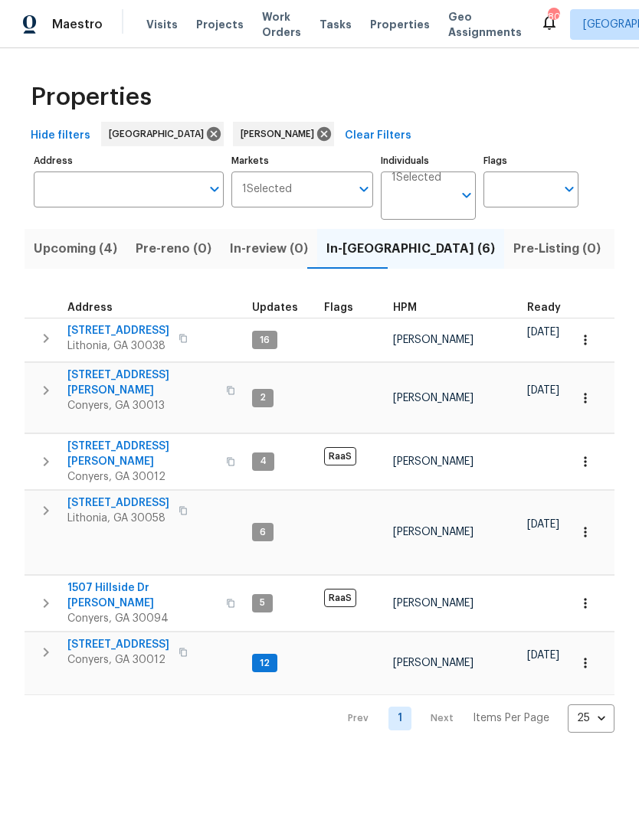
click at [100, 331] on span "3145 Oxbridge Way" at bounding box center [118, 330] width 102 height 15
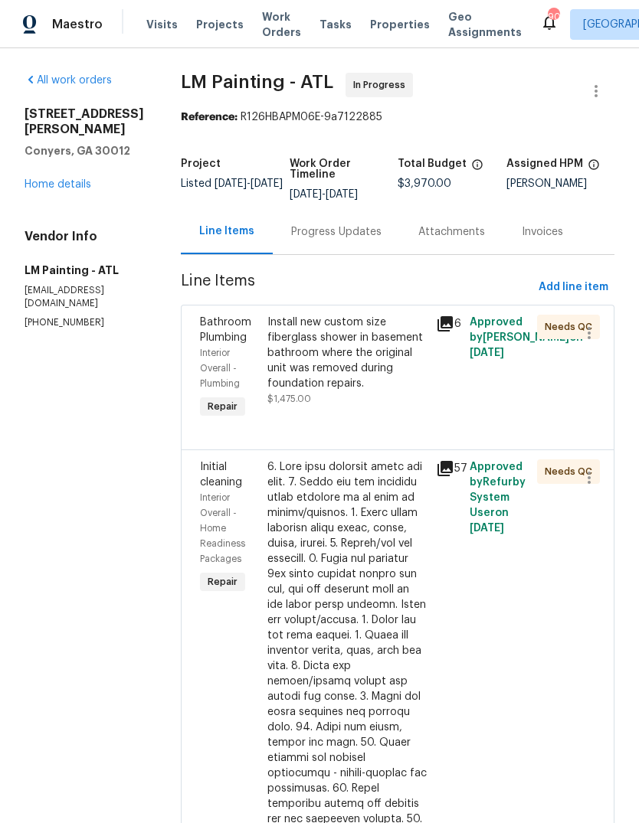
click at [54, 179] on link "Home details" at bounding box center [58, 184] width 67 height 11
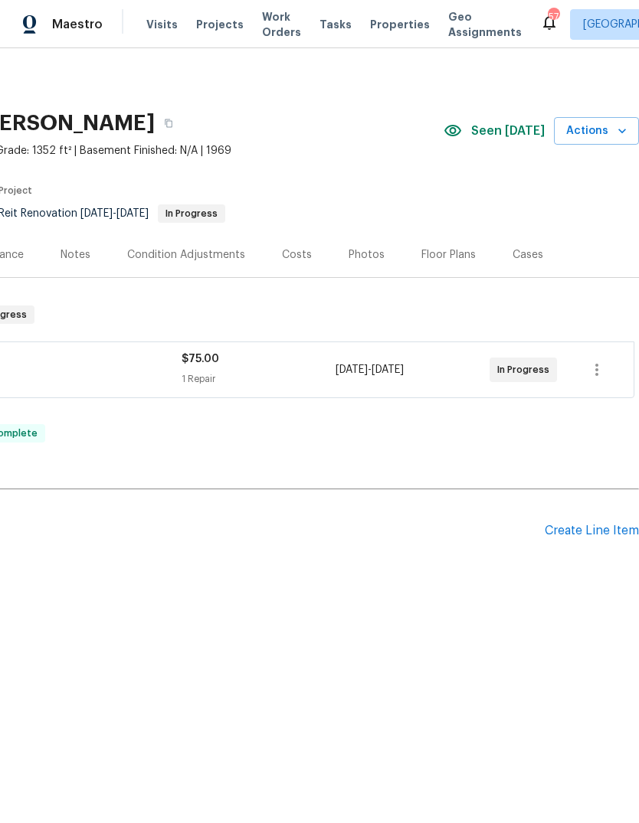
scroll to position [0, 227]
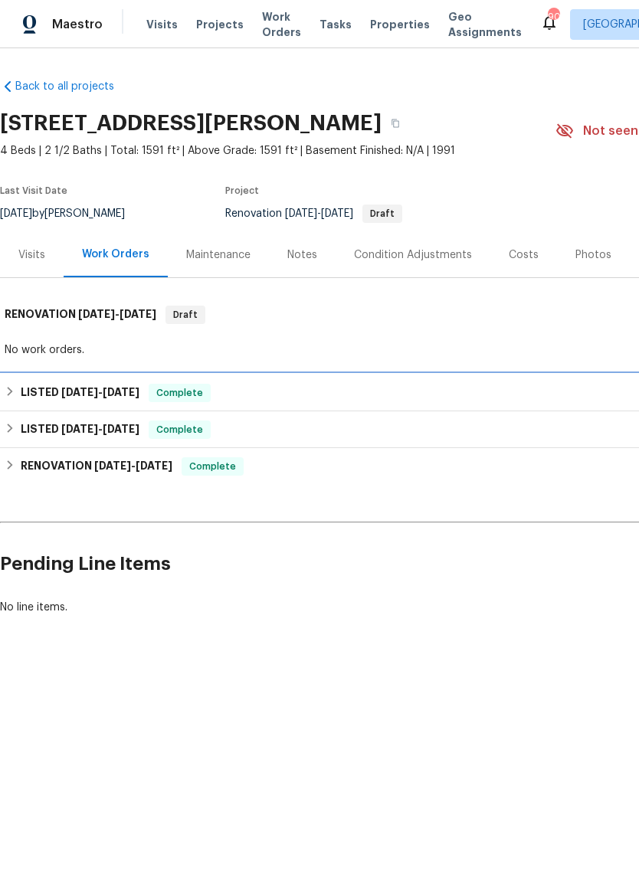
click at [55, 388] on h6 "LISTED 7/22/25 - 8/14/25" at bounding box center [80, 393] width 119 height 18
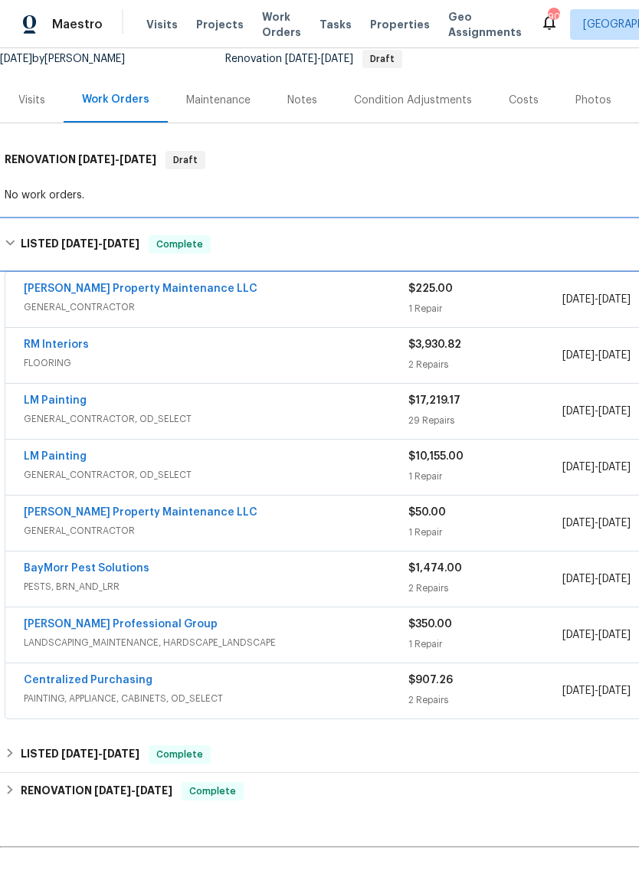
scroll to position [155, 0]
click at [54, 246] on h6 "LISTED 7/22/25 - 8/14/25" at bounding box center [80, 244] width 119 height 18
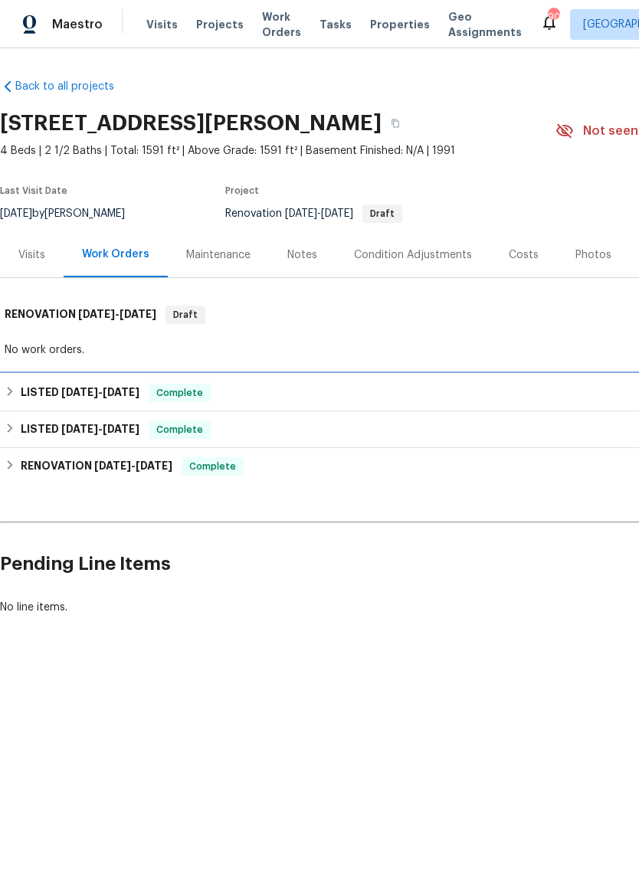
scroll to position [0, 0]
click at [55, 389] on h6 "LISTED 7/22/25 - 8/14/25" at bounding box center [80, 393] width 119 height 18
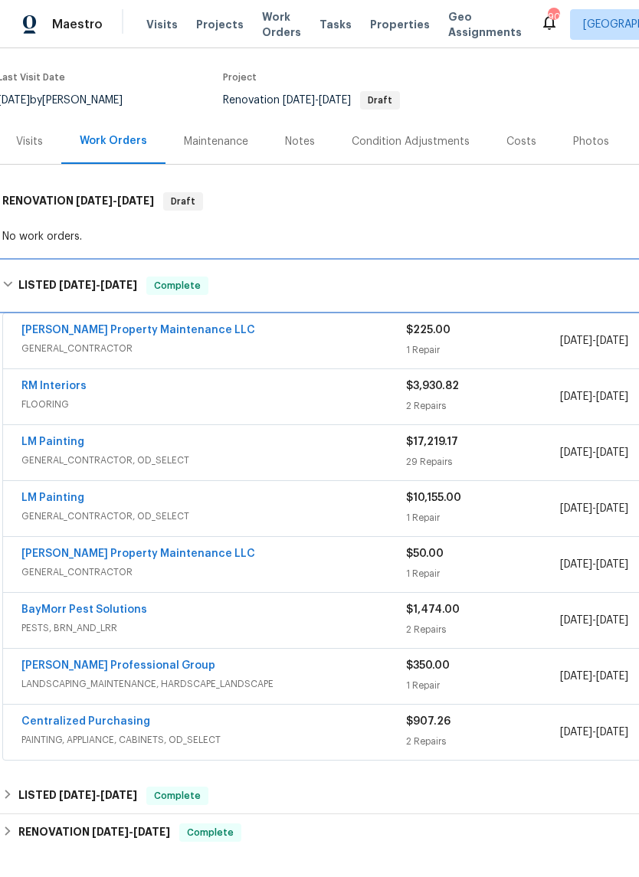
scroll to position [74, 1]
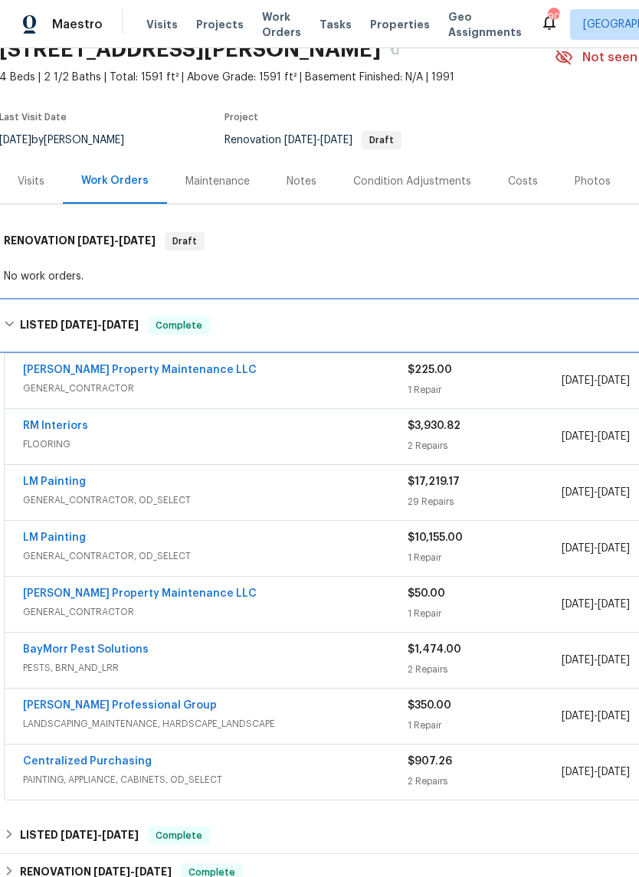
click at [61, 322] on span "7/22/25" at bounding box center [79, 324] width 37 height 11
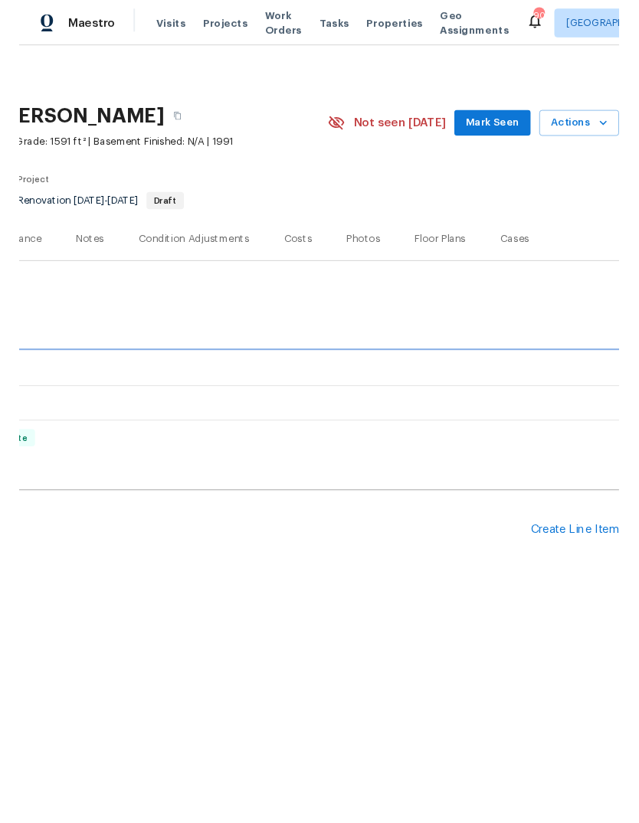
scroll to position [0, 227]
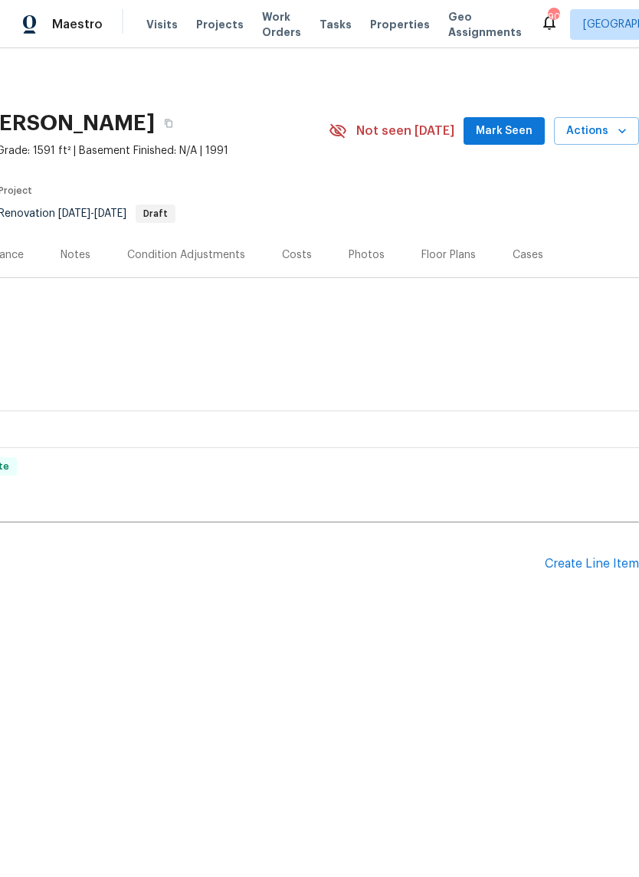
click at [598, 561] on div "Create Line Item" at bounding box center [592, 564] width 94 height 15
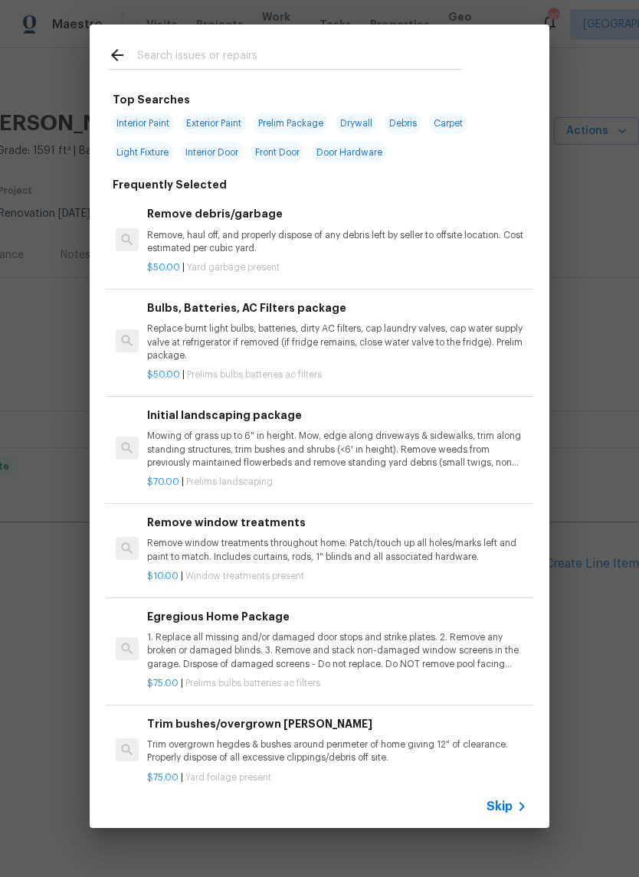
click at [422, 54] on input "text" at bounding box center [299, 57] width 325 height 23
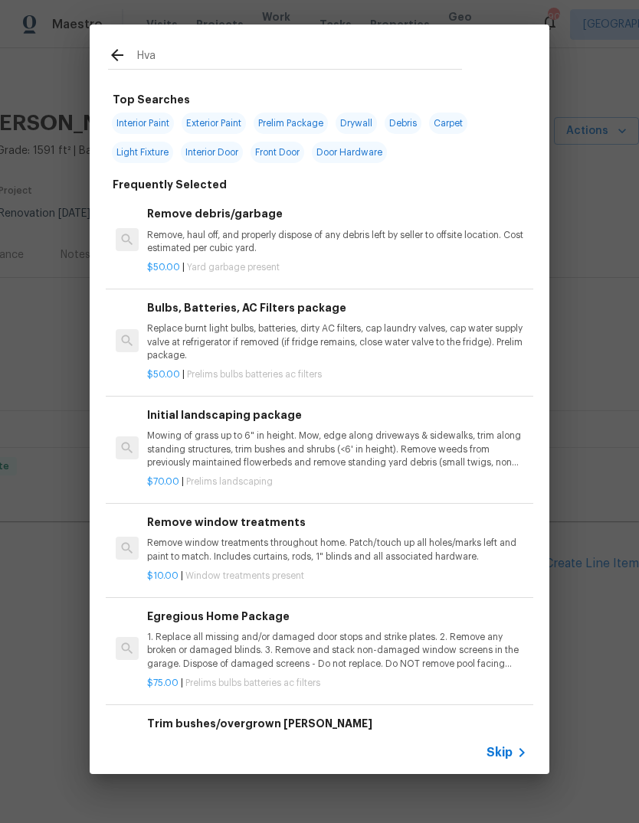
type input "Hvac"
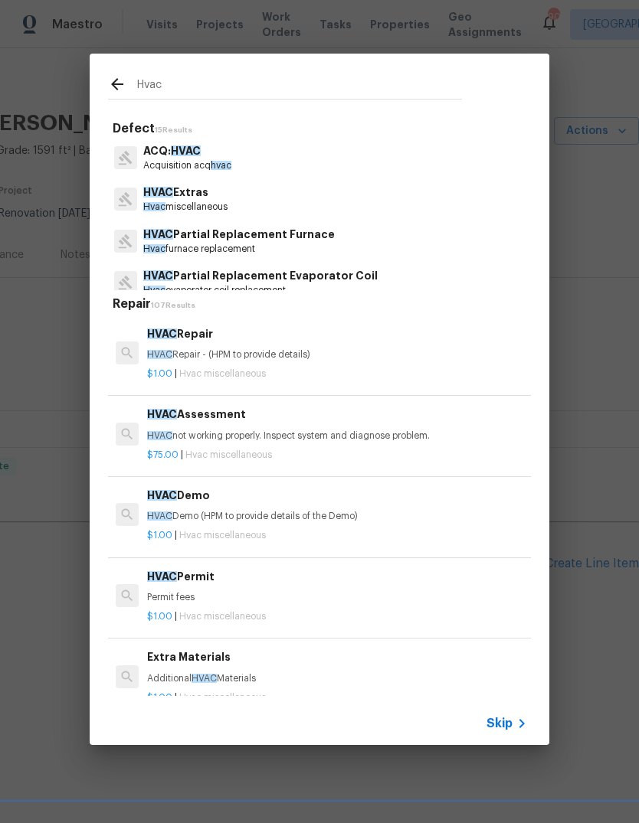
click at [221, 198] on p "HVAC Extras" at bounding box center [185, 193] width 84 height 16
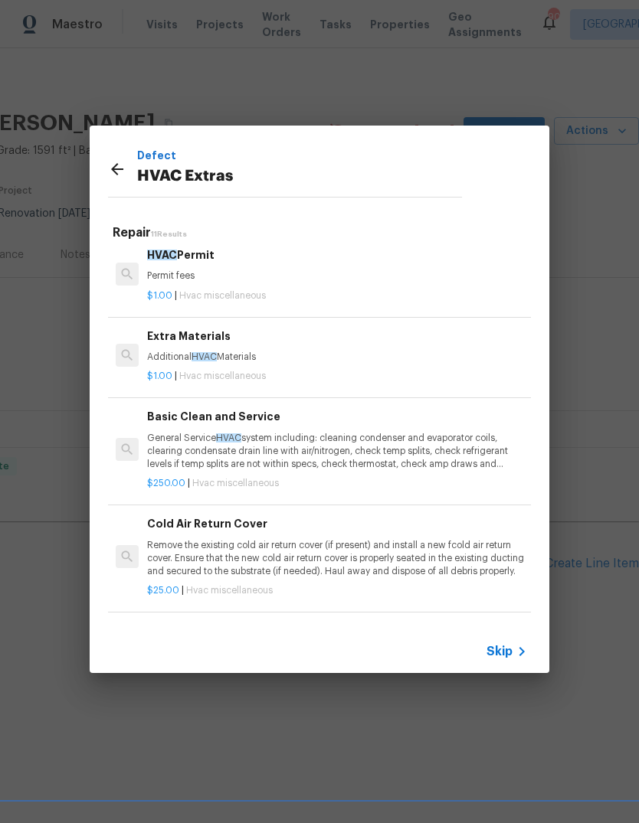
scroll to position [250, 0]
click at [289, 443] on p "General Service HVAC system including: cleaning condenser and evaporator coils,…" at bounding box center [337, 451] width 380 height 39
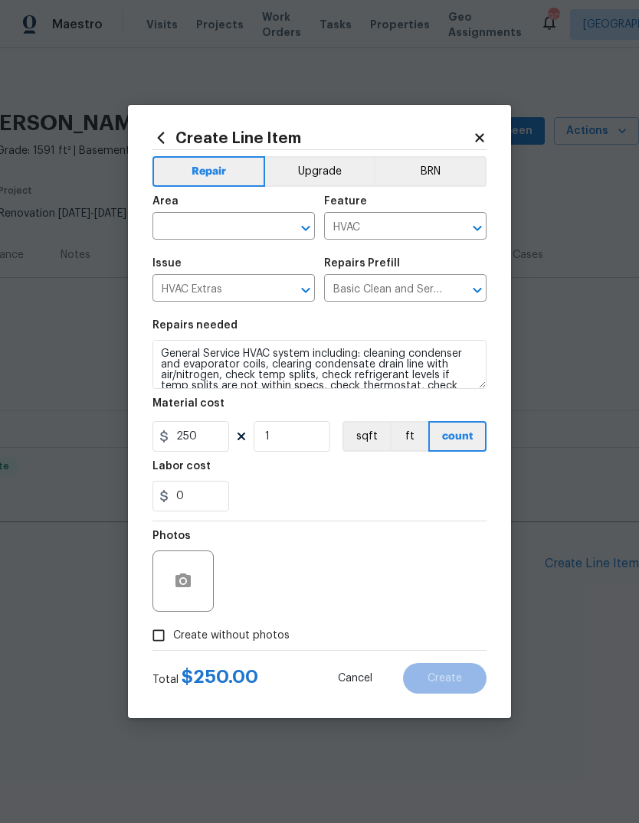
click at [260, 233] on input "text" at bounding box center [211, 228] width 119 height 24
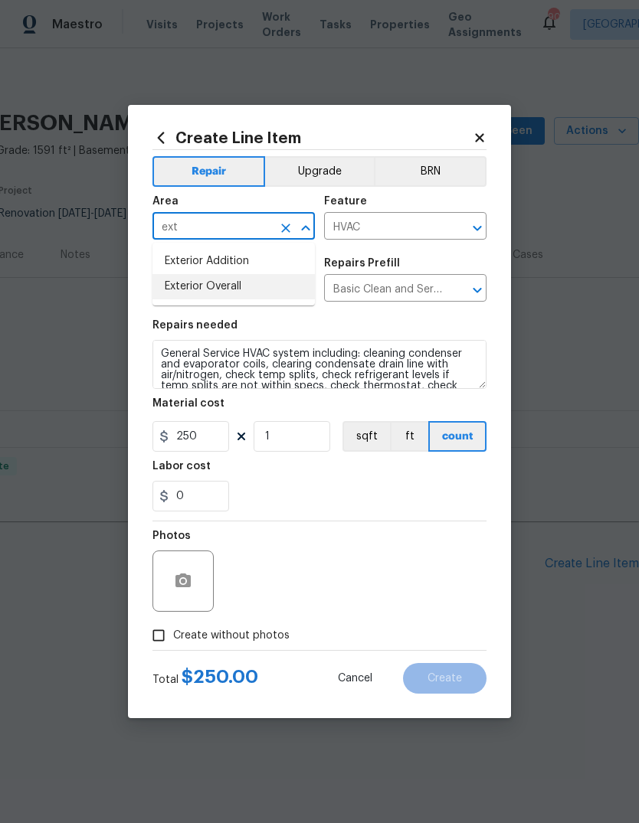
click at [236, 294] on li "Exterior Overall" at bounding box center [233, 286] width 162 height 25
type input "Exterior Overall"
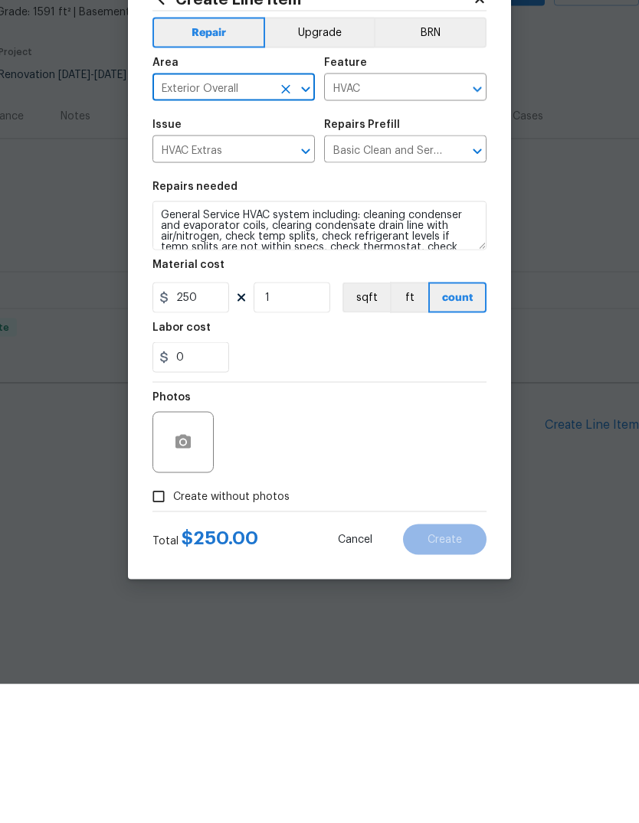
click at [167, 621] on input "Create without photos" at bounding box center [158, 635] width 29 height 29
checkbox input "true"
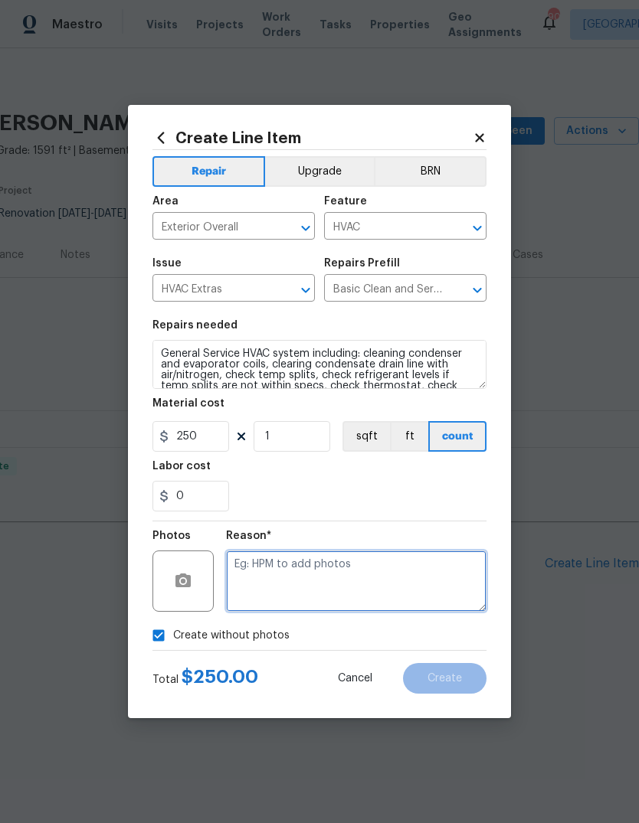
click at [439, 584] on textarea at bounding box center [356, 581] width 260 height 61
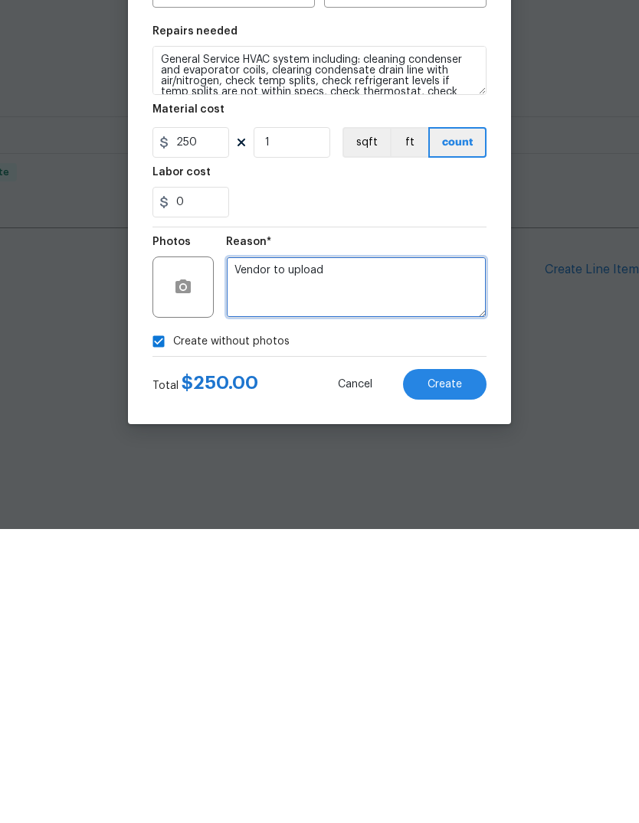
type textarea "Vendor to upload"
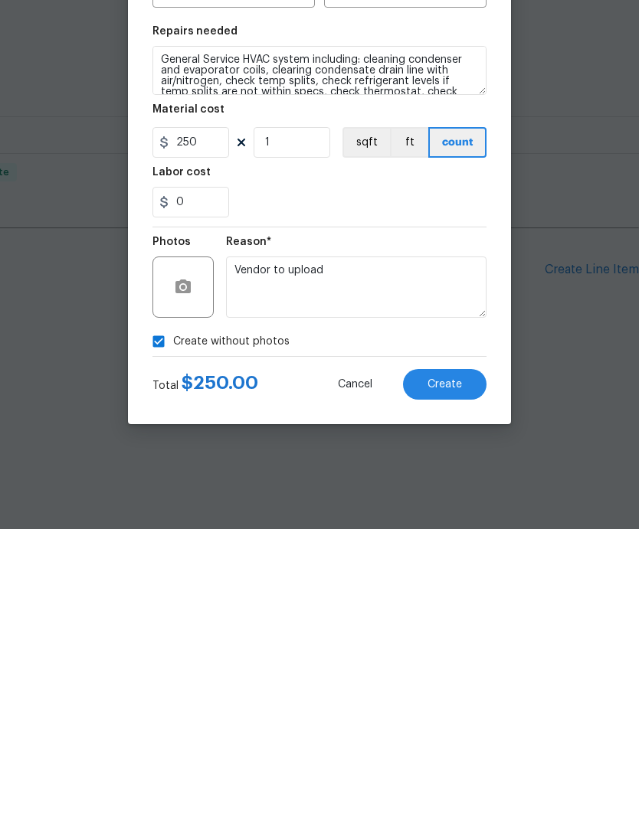
click at [456, 673] on span "Create" at bounding box center [444, 678] width 34 height 11
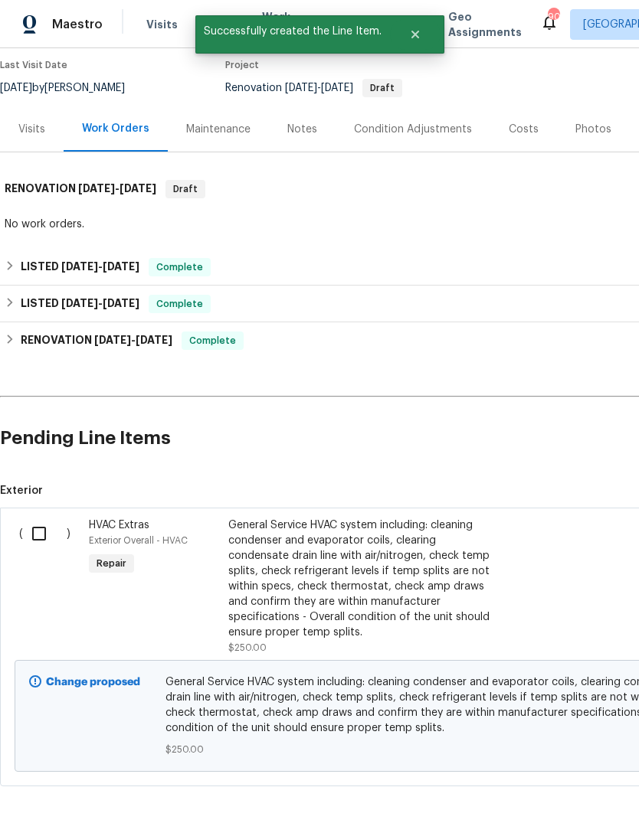
scroll to position [126, 0]
click at [38, 532] on input "checkbox" at bounding box center [45, 534] width 44 height 32
checkbox input "true"
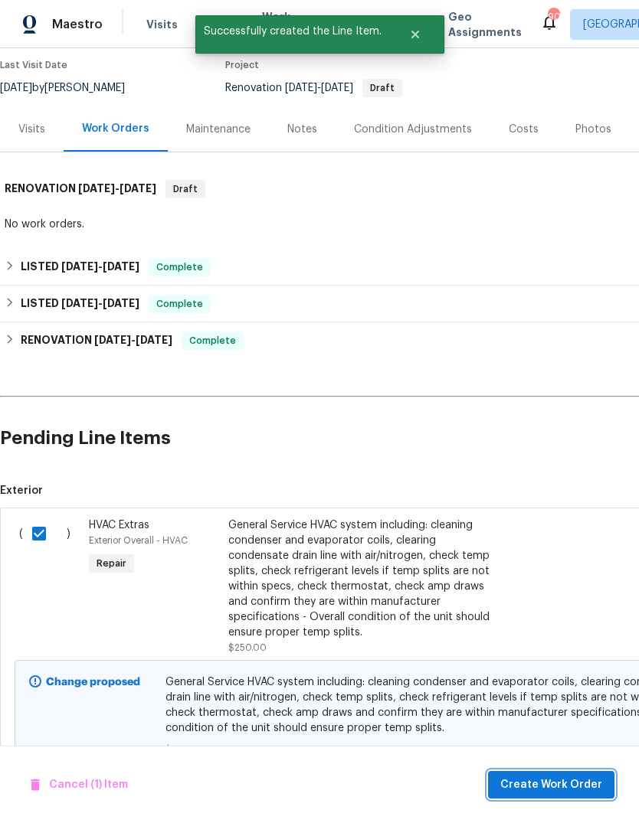
click at [565, 779] on span "Create Work Order" at bounding box center [551, 785] width 102 height 19
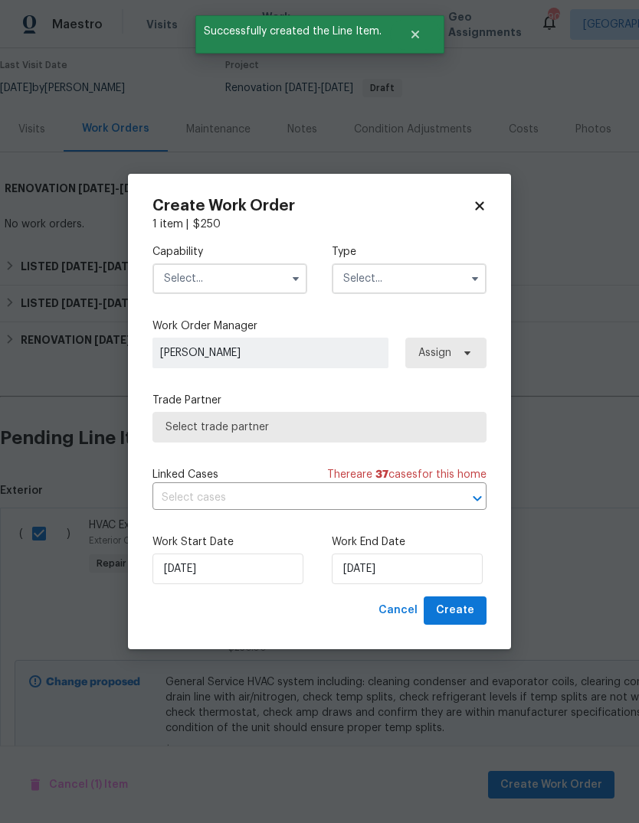
click at [276, 283] on input "text" at bounding box center [229, 278] width 155 height 31
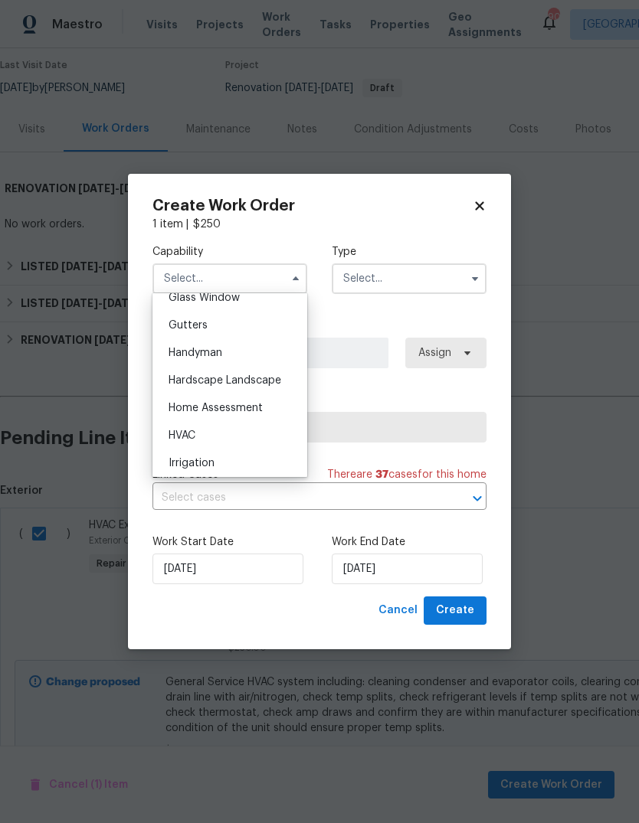
scroll to position [808, 0]
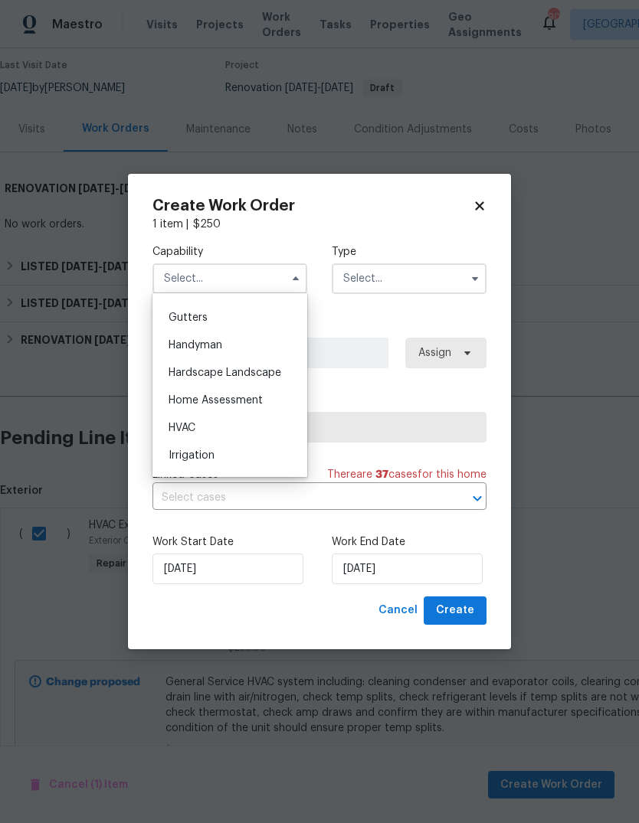
click at [250, 433] on div "HVAC" at bounding box center [229, 428] width 147 height 28
type input "HVAC"
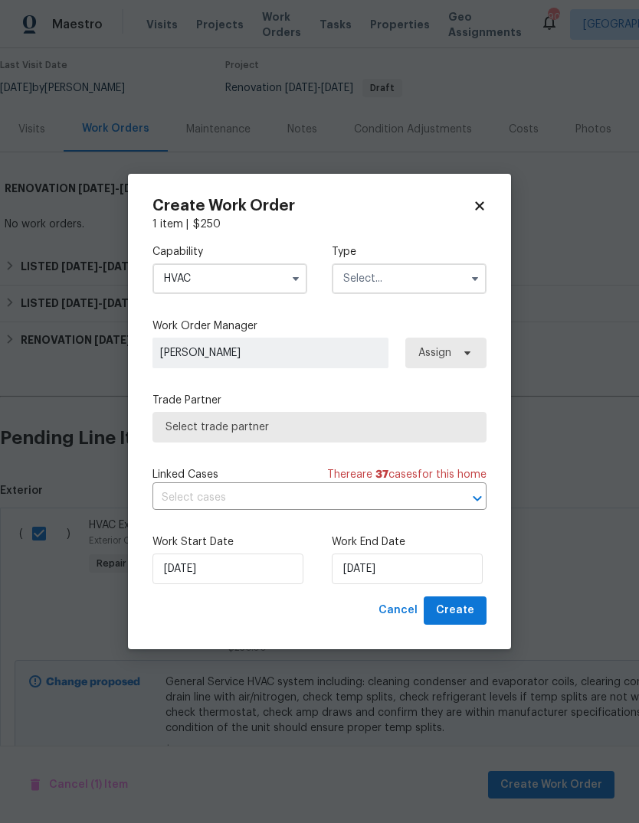
click at [450, 280] on input "text" at bounding box center [409, 278] width 155 height 31
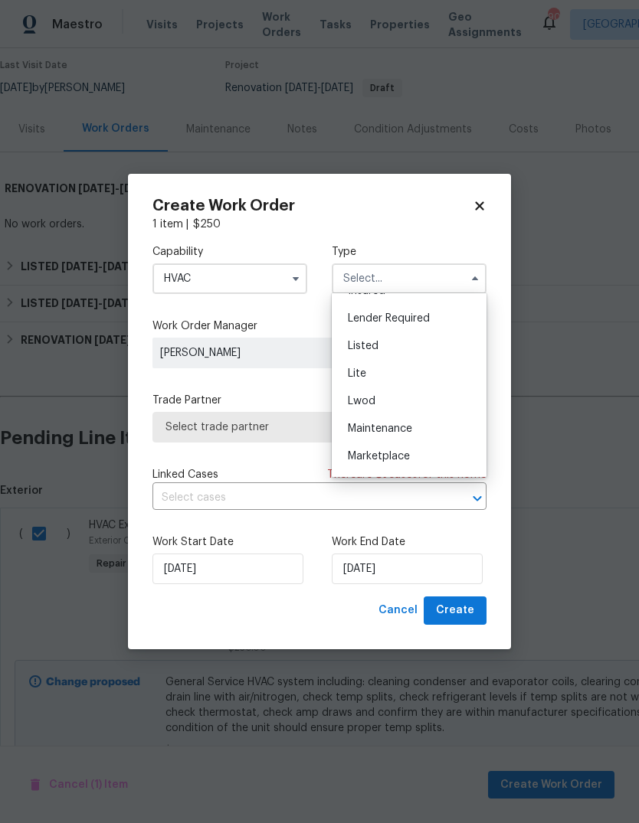
scroll to position [136, 0]
click at [433, 341] on div "Listed" at bounding box center [408, 340] width 147 height 28
type input "Listed"
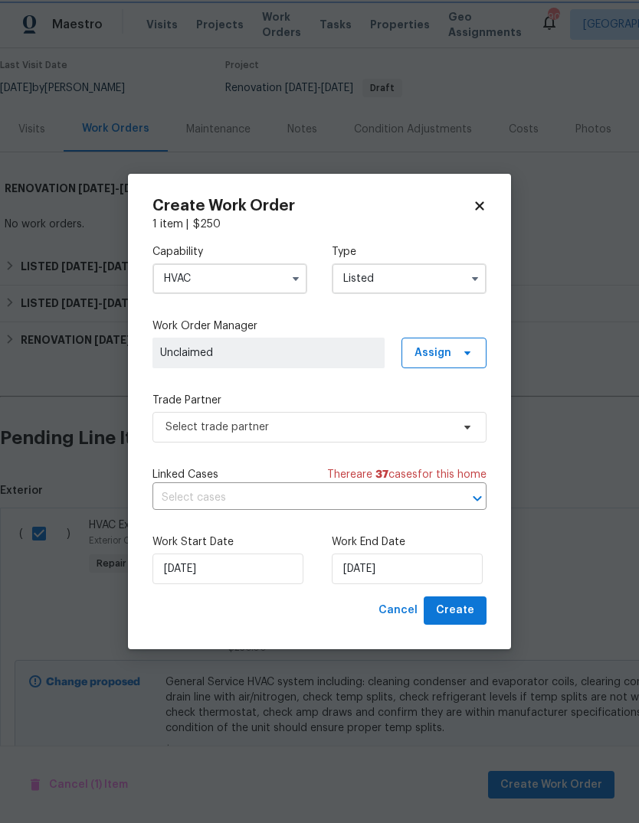
scroll to position [0, 0]
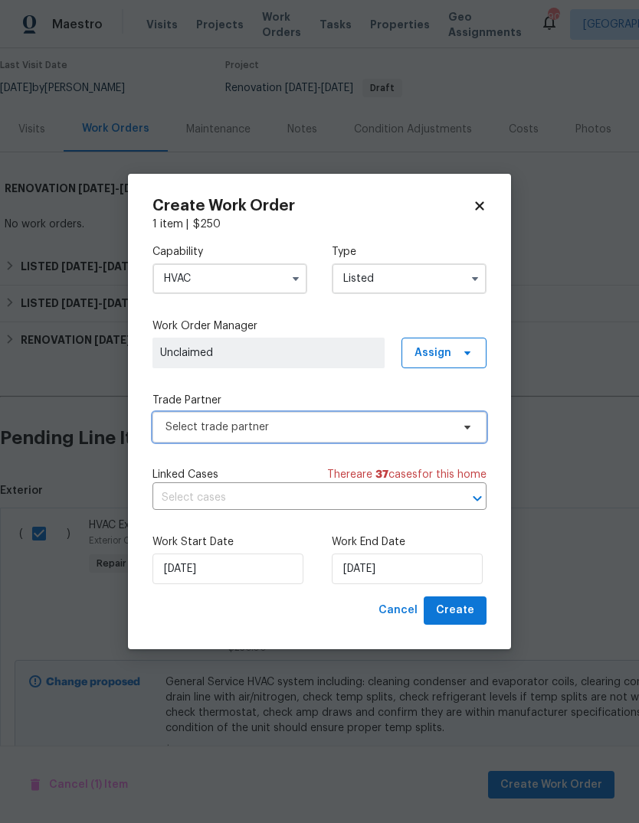
click at [447, 424] on span "Select trade partner" at bounding box center [308, 427] width 286 height 15
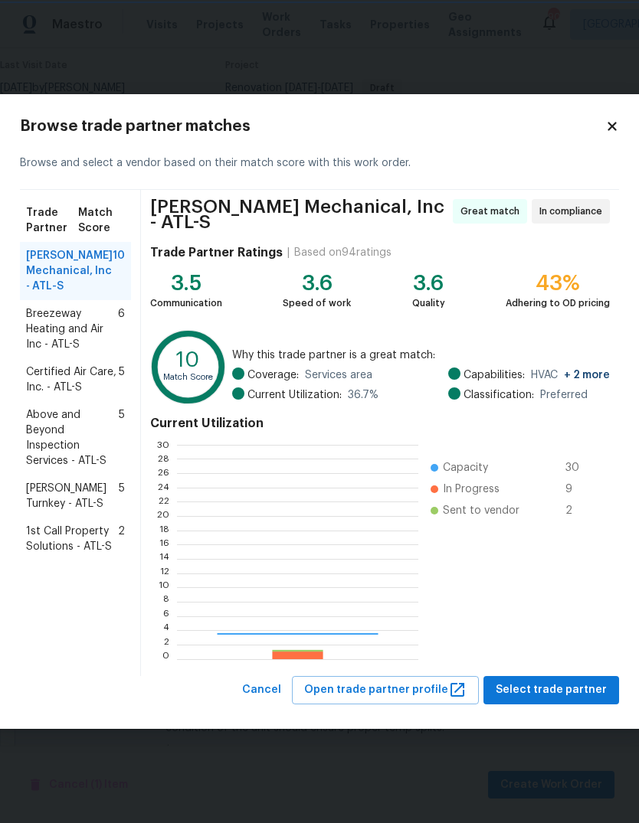
scroll to position [214, 240]
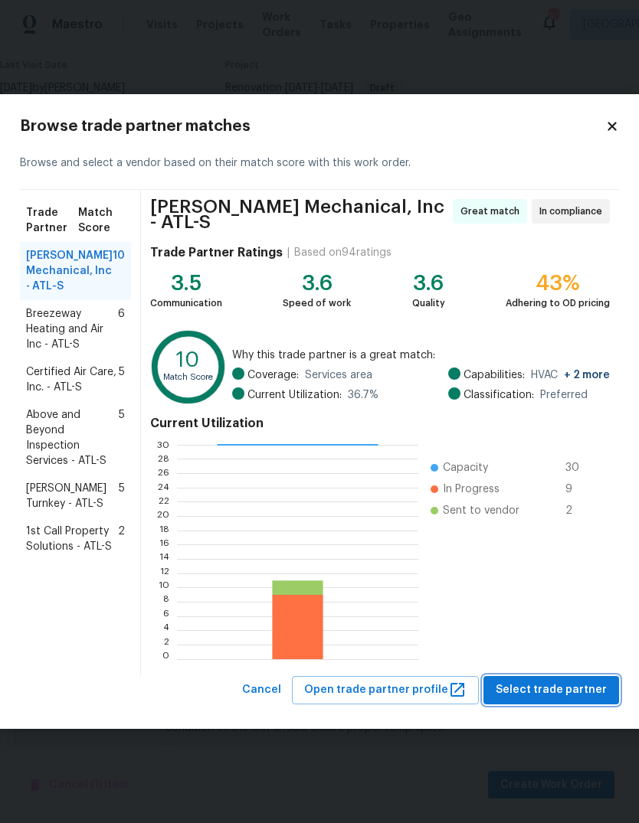
click at [567, 685] on span "Select trade partner" at bounding box center [551, 690] width 111 height 19
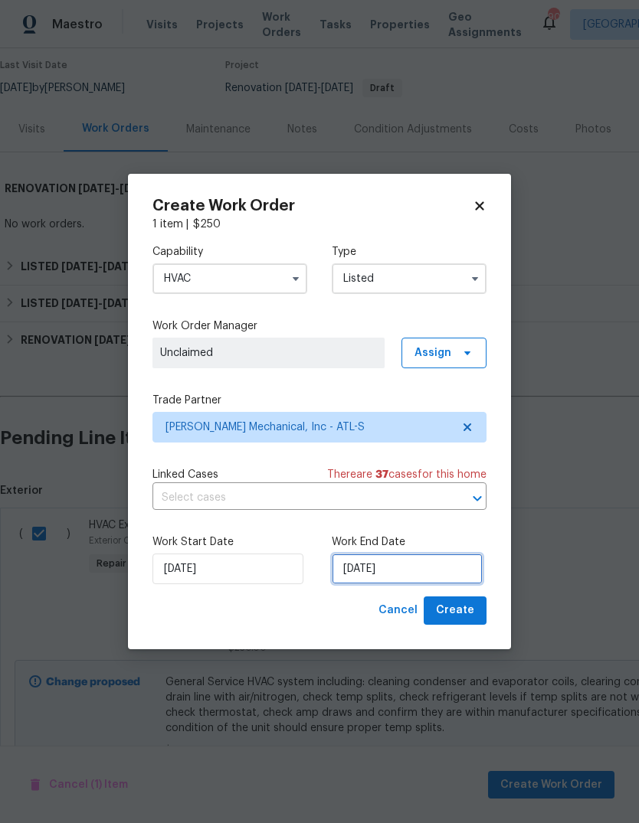
click at [450, 574] on input "[DATE]" at bounding box center [407, 569] width 151 height 31
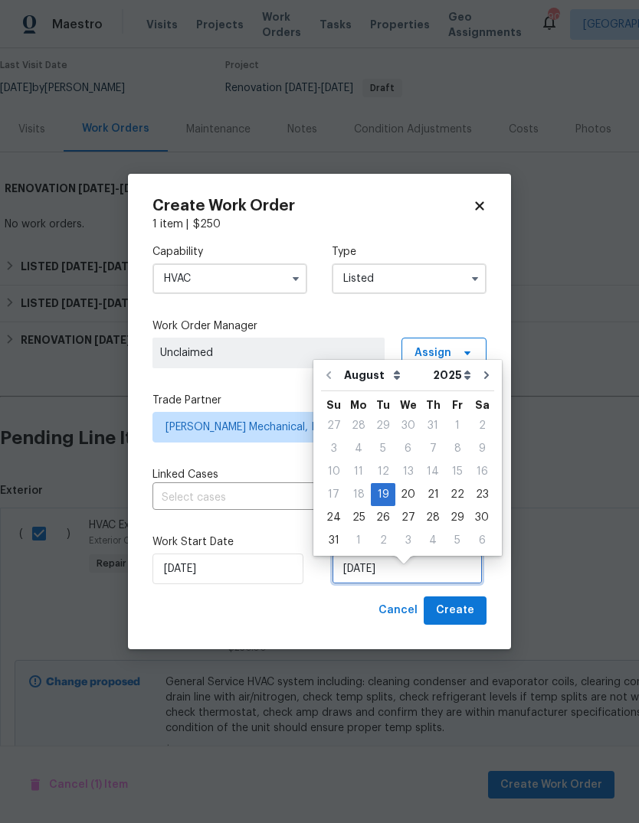
scroll to position [11, 0]
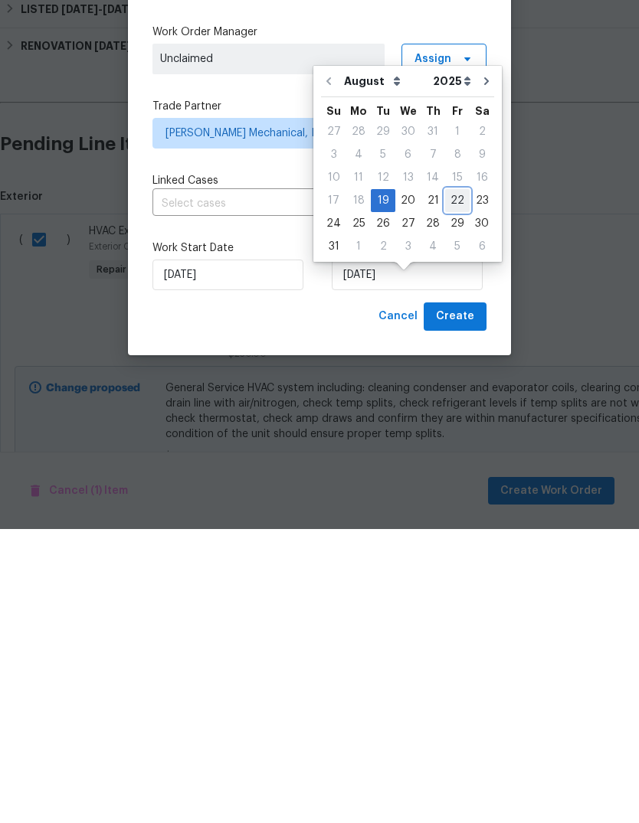
click at [450, 484] on div "22" at bounding box center [457, 494] width 25 height 21
type input "8/22/2025"
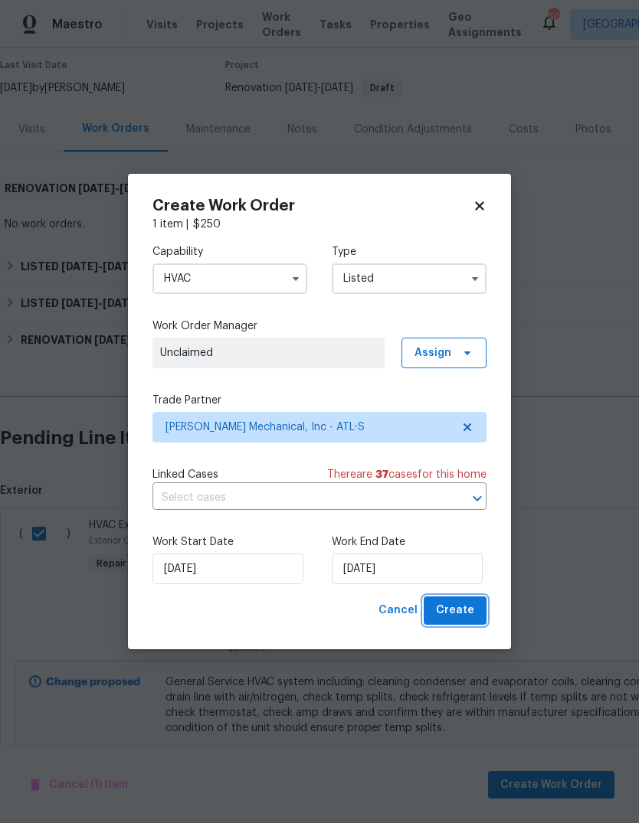
click at [470, 605] on span "Create" at bounding box center [455, 610] width 38 height 19
checkbox input "false"
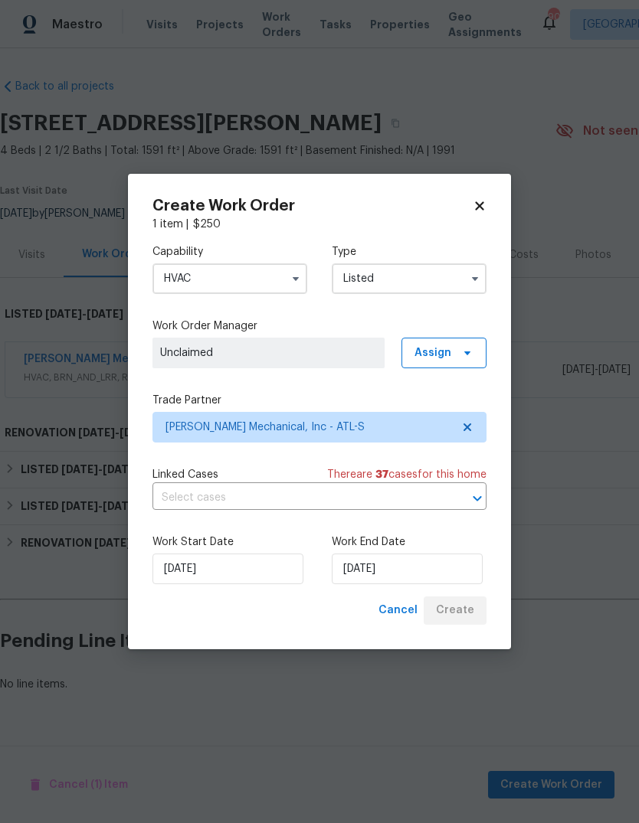
scroll to position [0, 0]
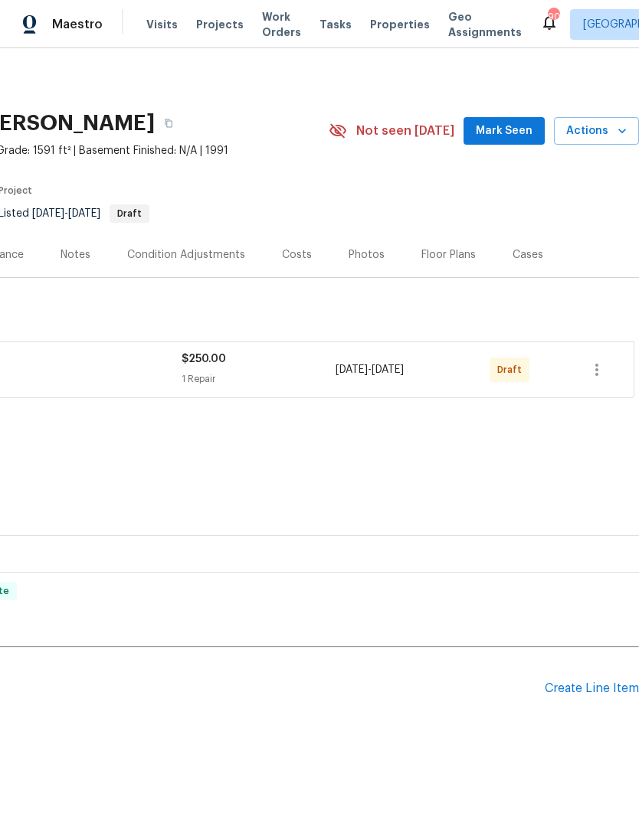
scroll to position [0, 227]
click at [600, 368] on icon "button" at bounding box center [596, 370] width 18 height 18
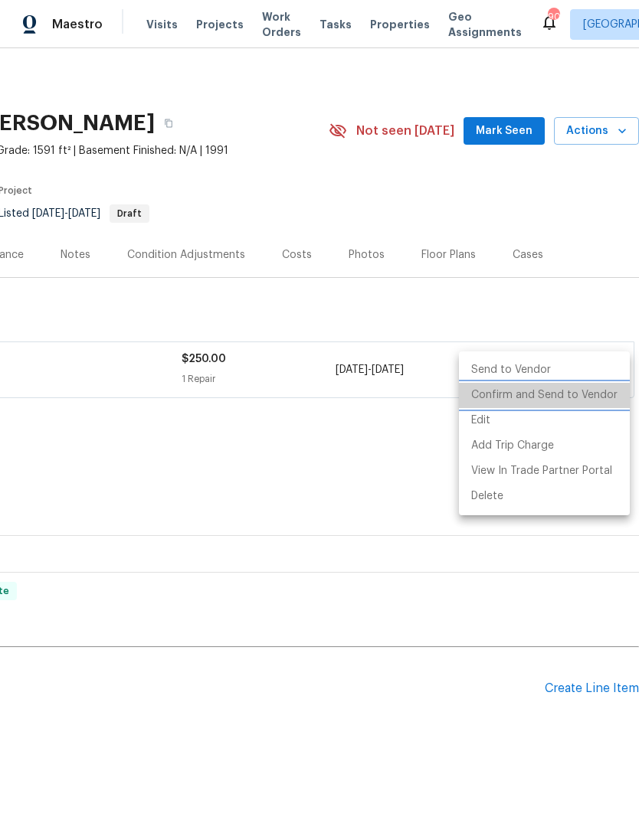
click at [559, 401] on li "Confirm and Send to Vendor" at bounding box center [544, 395] width 171 height 25
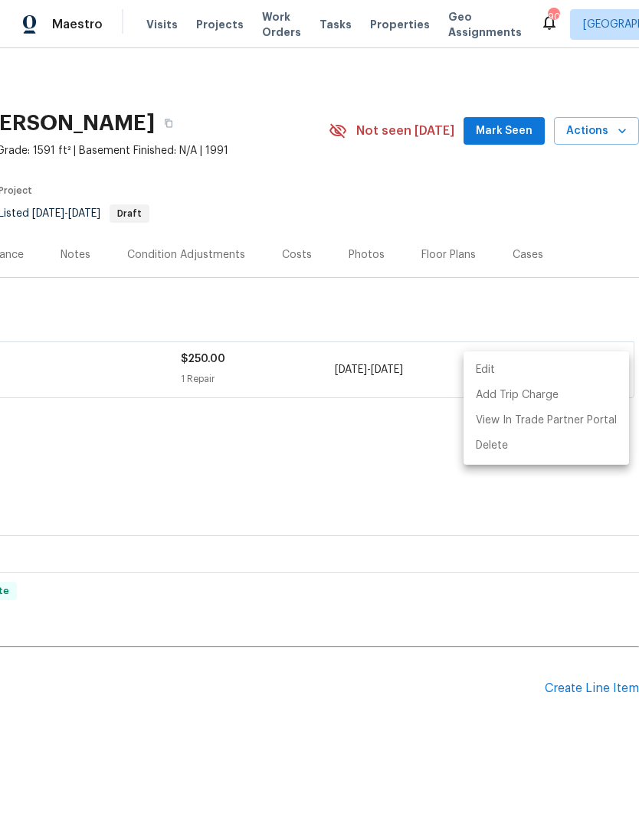
click at [516, 131] on div at bounding box center [319, 411] width 639 height 823
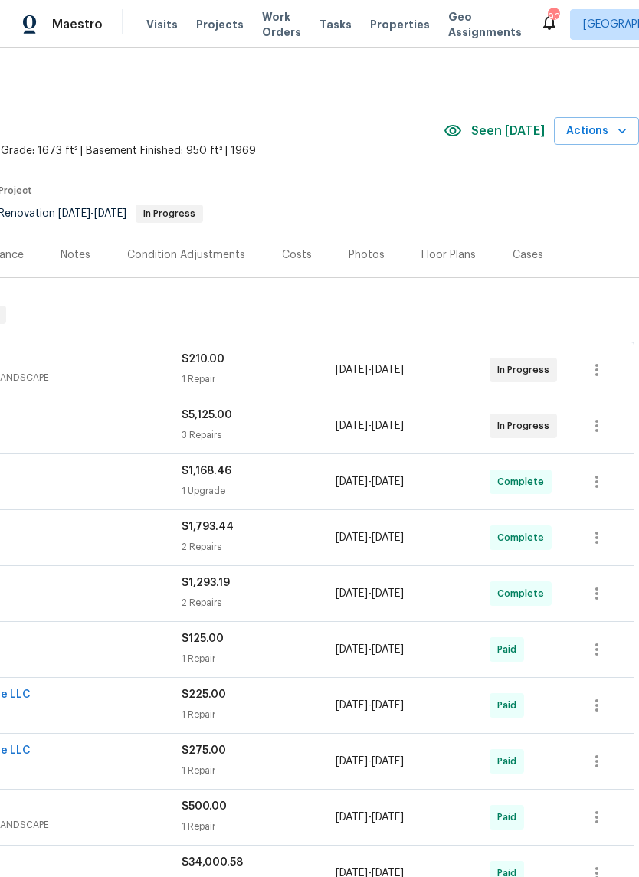
scroll to position [0, 227]
click at [606, 132] on span "Actions" at bounding box center [596, 131] width 61 height 19
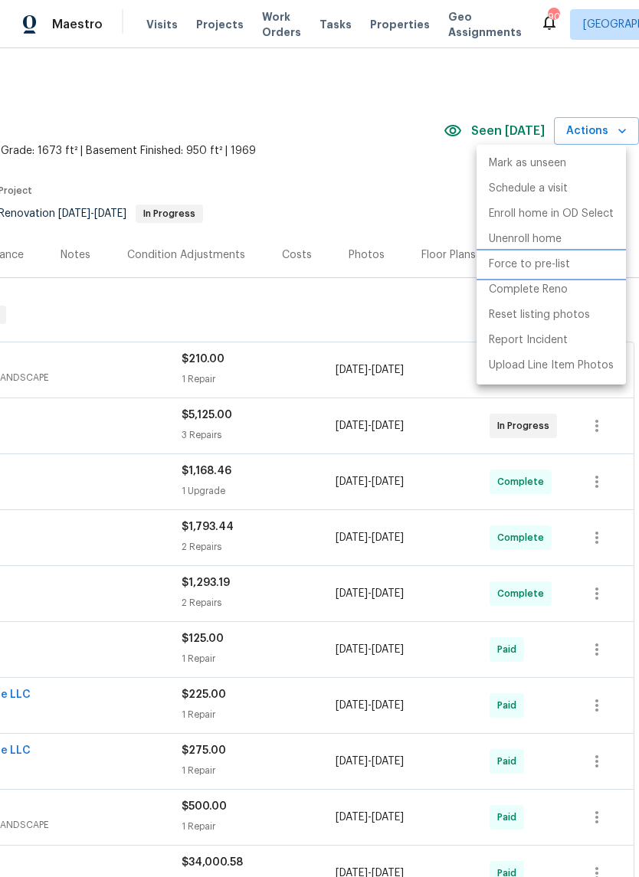
click at [542, 263] on p "Force to pre-list" at bounding box center [529, 265] width 81 height 16
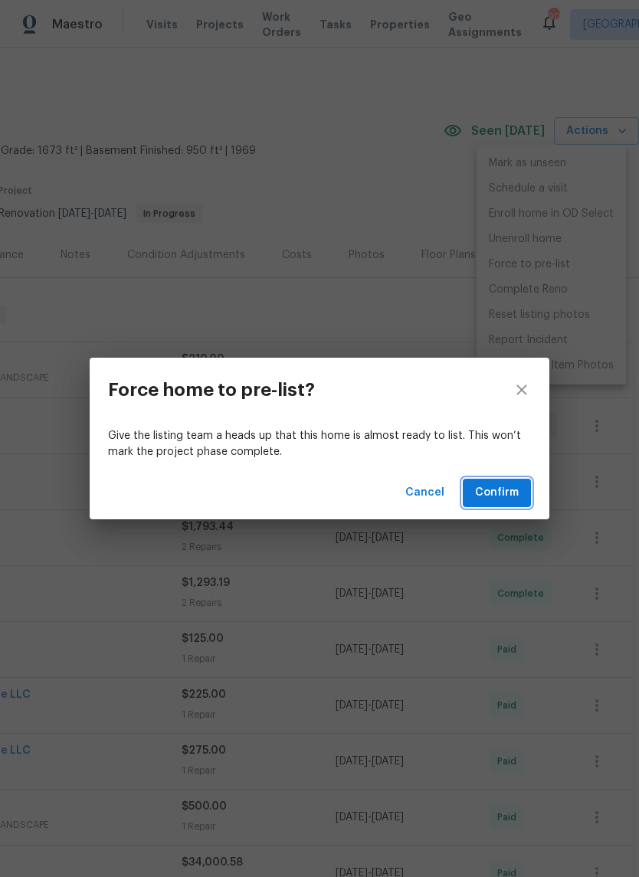
click at [508, 491] on span "Confirm" at bounding box center [497, 492] width 44 height 19
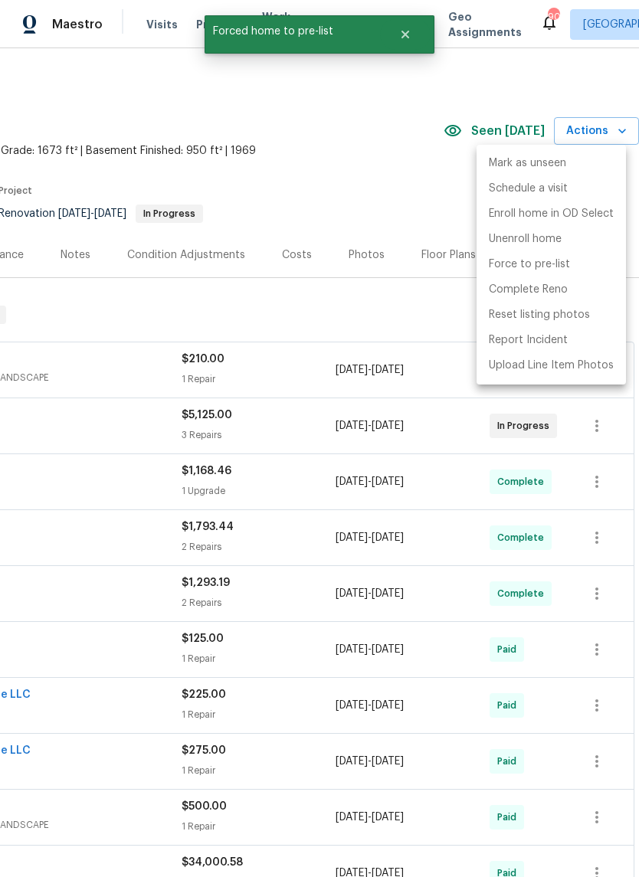
click at [421, 304] on div at bounding box center [319, 438] width 639 height 877
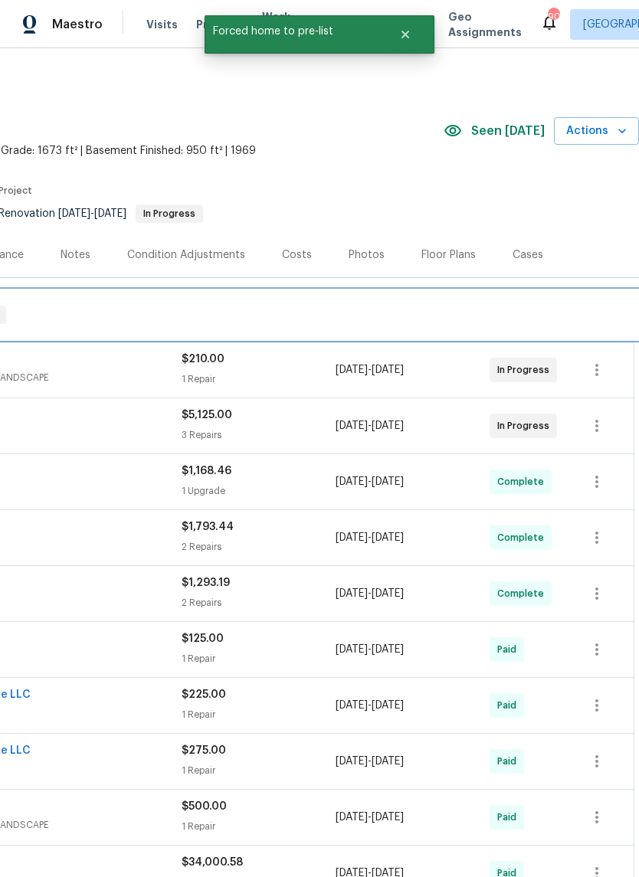
click at [420, 293] on div "RENOVATION [DATE] - [DATE] In Progress" at bounding box center [205, 314] width 865 height 49
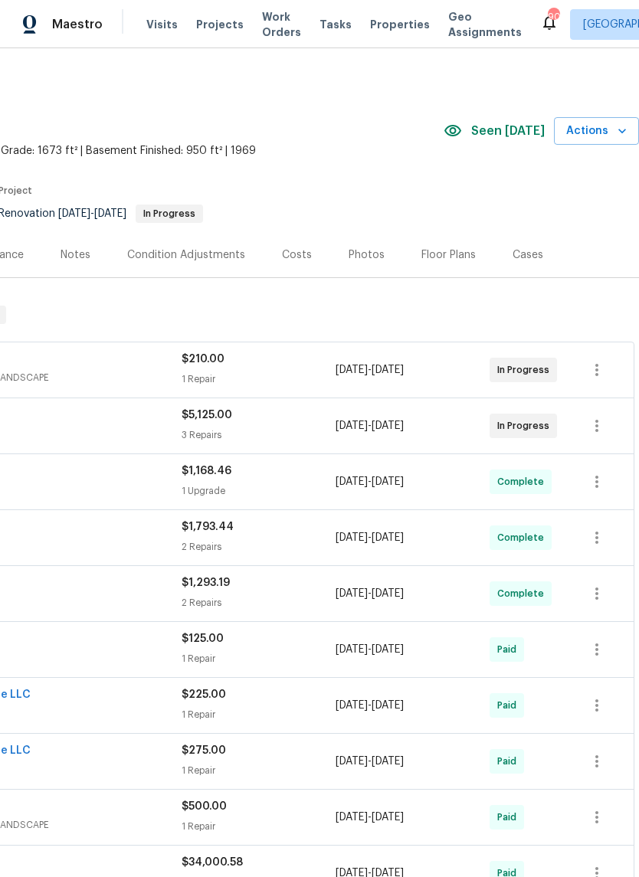
click at [368, 255] on div "Photos" at bounding box center [366, 254] width 36 height 15
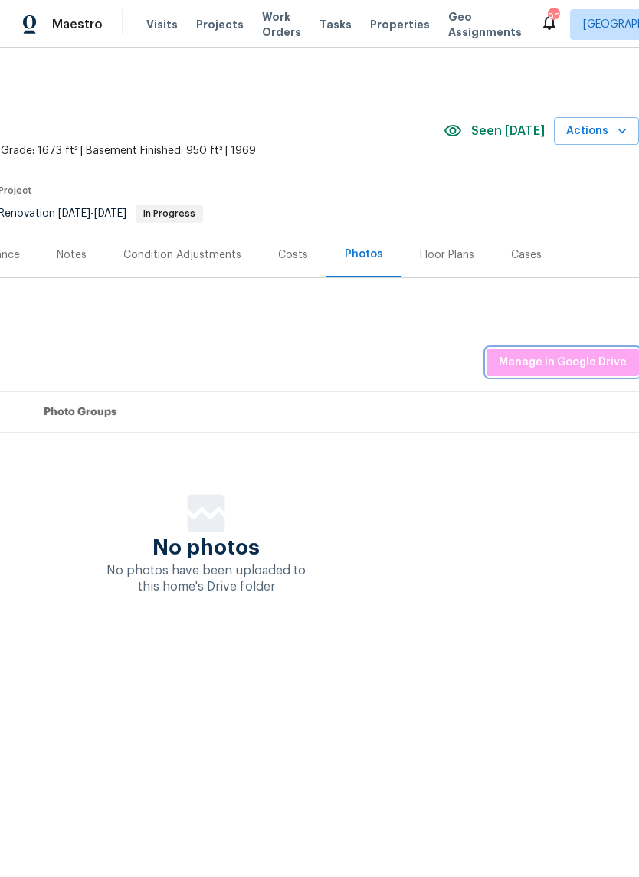
click at [585, 362] on span "Manage in Google Drive" at bounding box center [563, 362] width 128 height 19
